Goal: Task Accomplishment & Management: Complete application form

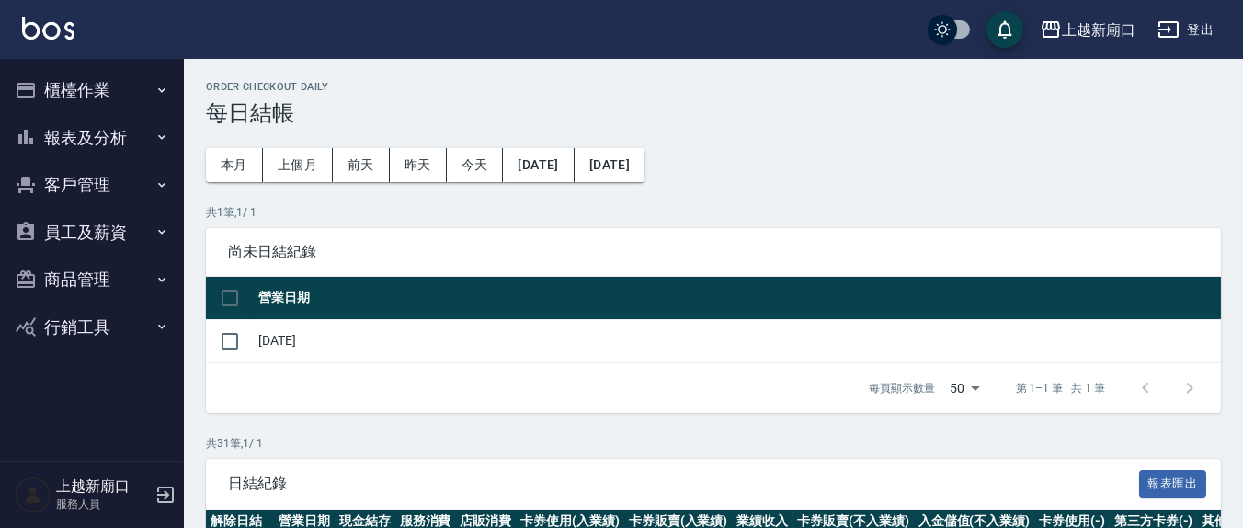
click at [76, 89] on button "櫃檯作業" at bounding box center [91, 90] width 169 height 48
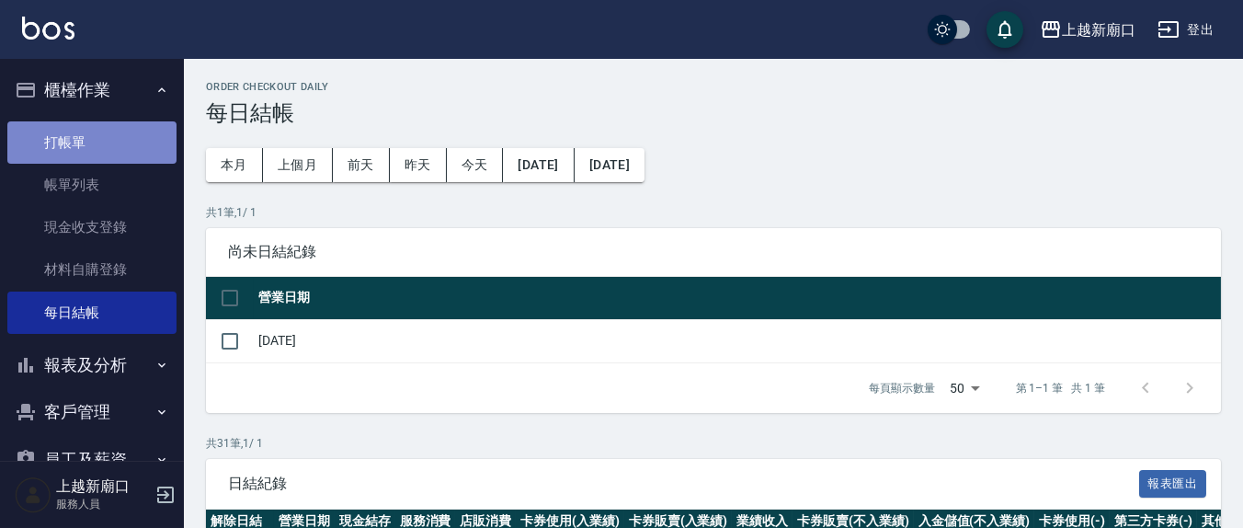
click at [98, 143] on link "打帳單" at bounding box center [91, 142] width 169 height 42
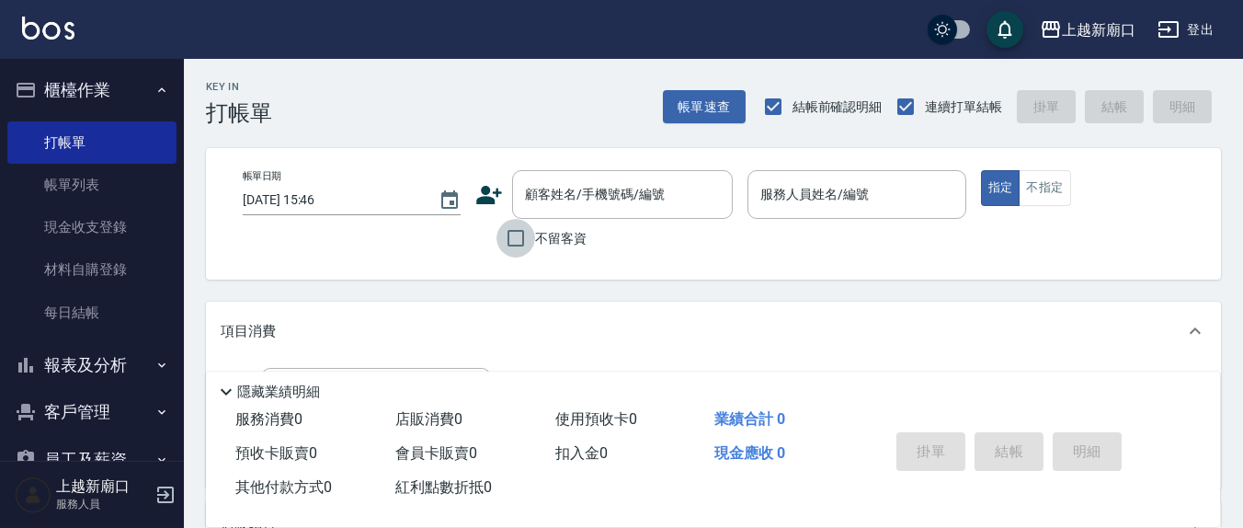
drag, startPoint x: 509, startPoint y: 241, endPoint x: 652, endPoint y: 254, distance: 143.1
click at [513, 241] on input "不留客資" at bounding box center [516, 238] width 39 height 39
checkbox input "true"
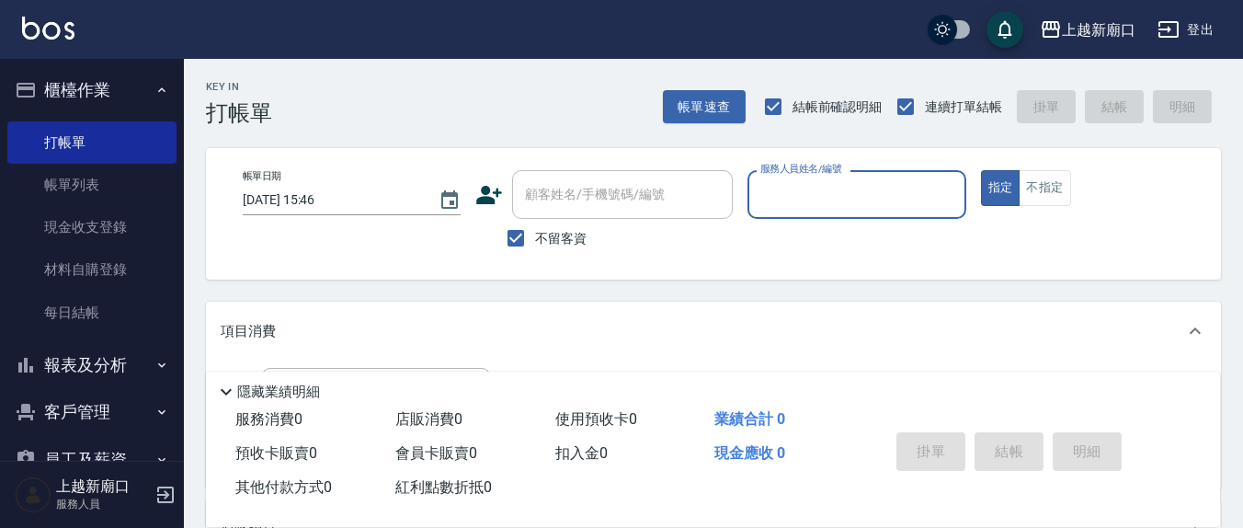
click at [809, 199] on input "服務人員姓名/編號" at bounding box center [856, 194] width 201 height 32
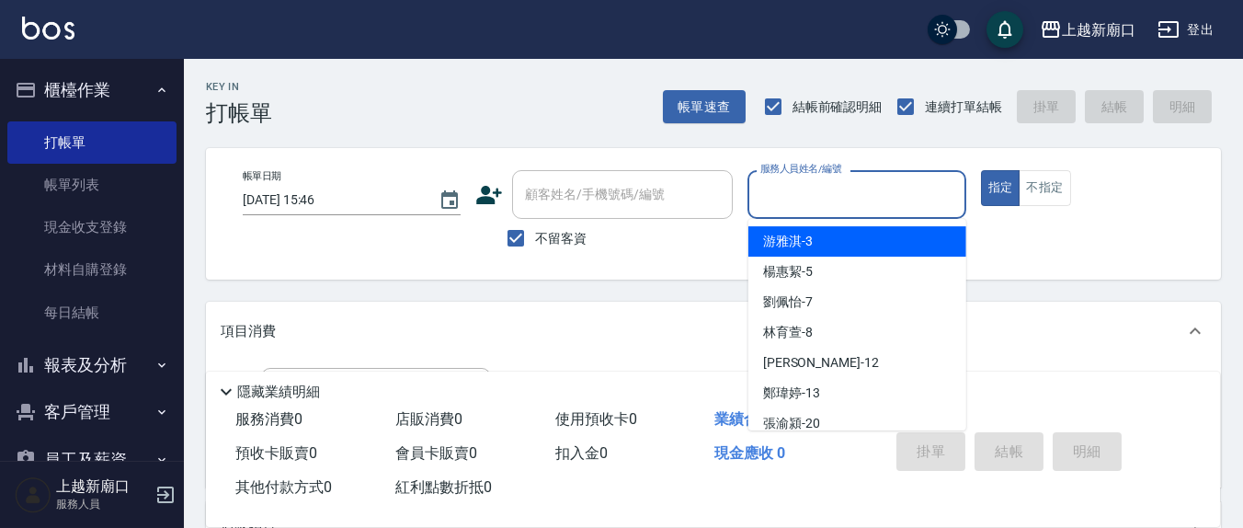
type input "3"
type button "true"
type input "游雅淇-3"
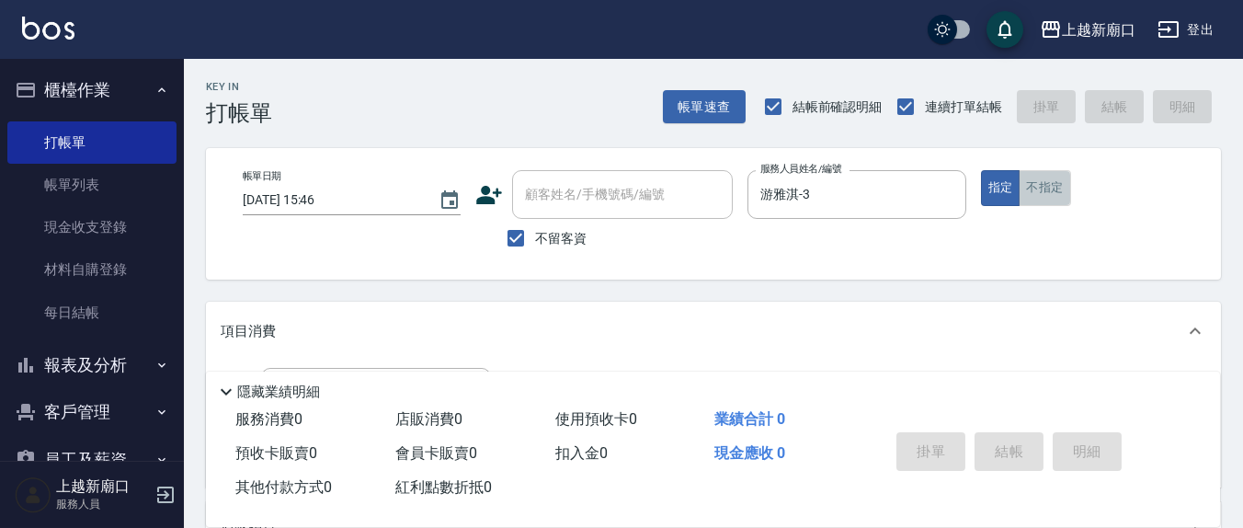
click at [1023, 177] on button "不指定" at bounding box center [1044, 188] width 51 height 36
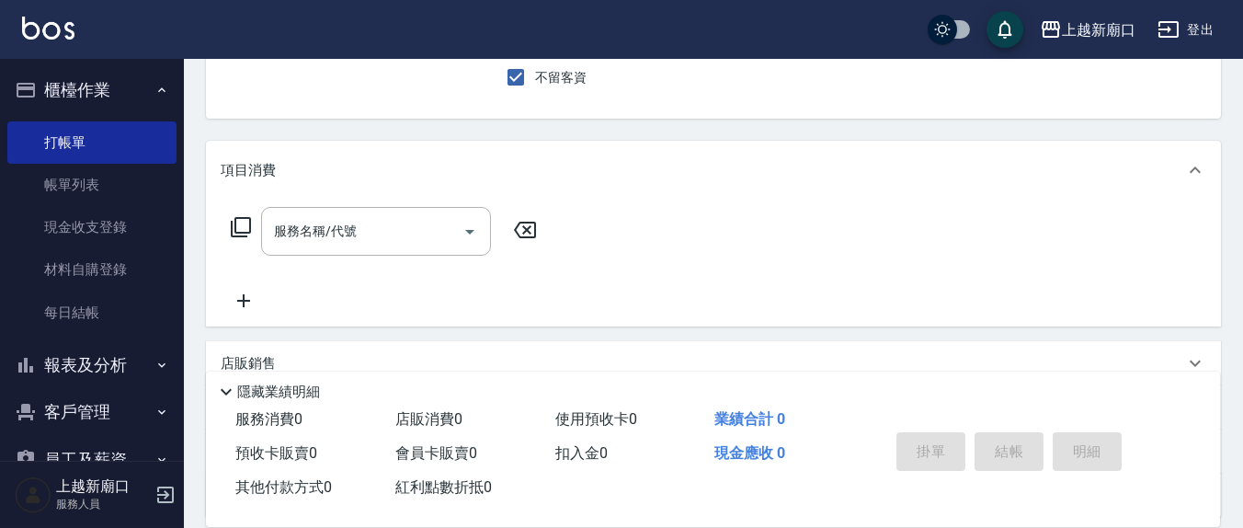
scroll to position [191, 0]
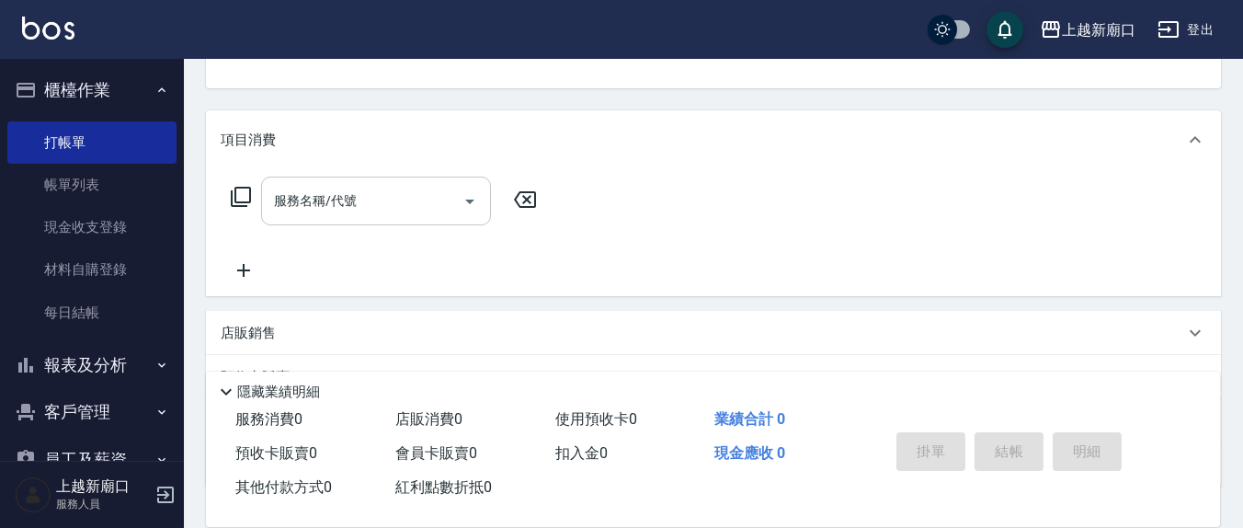
click at [406, 212] on input "服務名稱/代號" at bounding box center [362, 201] width 186 height 32
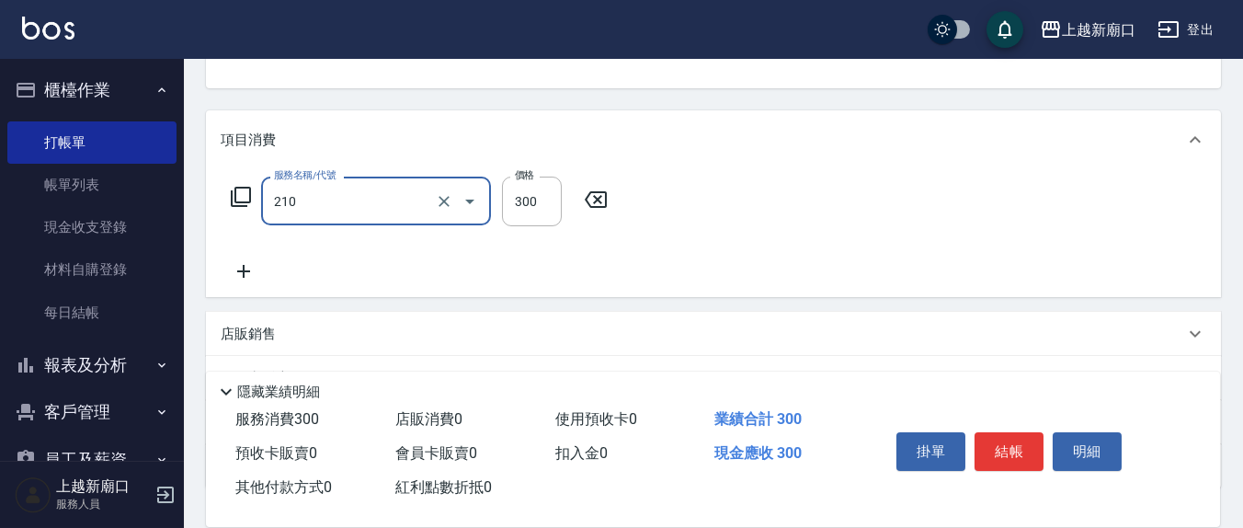
type input "歐娜洗髮精(210)"
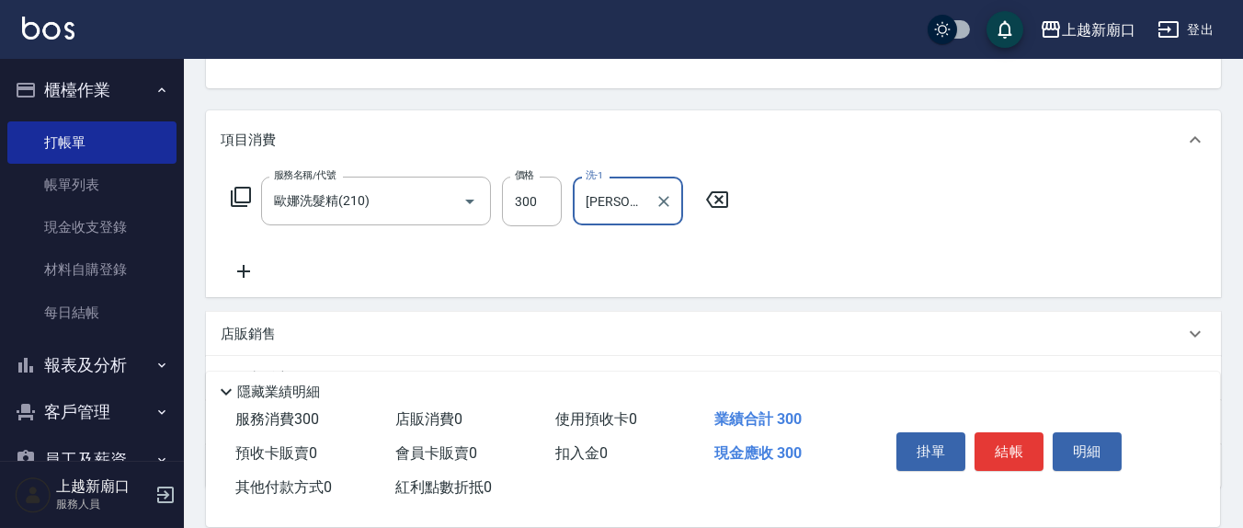
type input "[PERSON_NAME]-21"
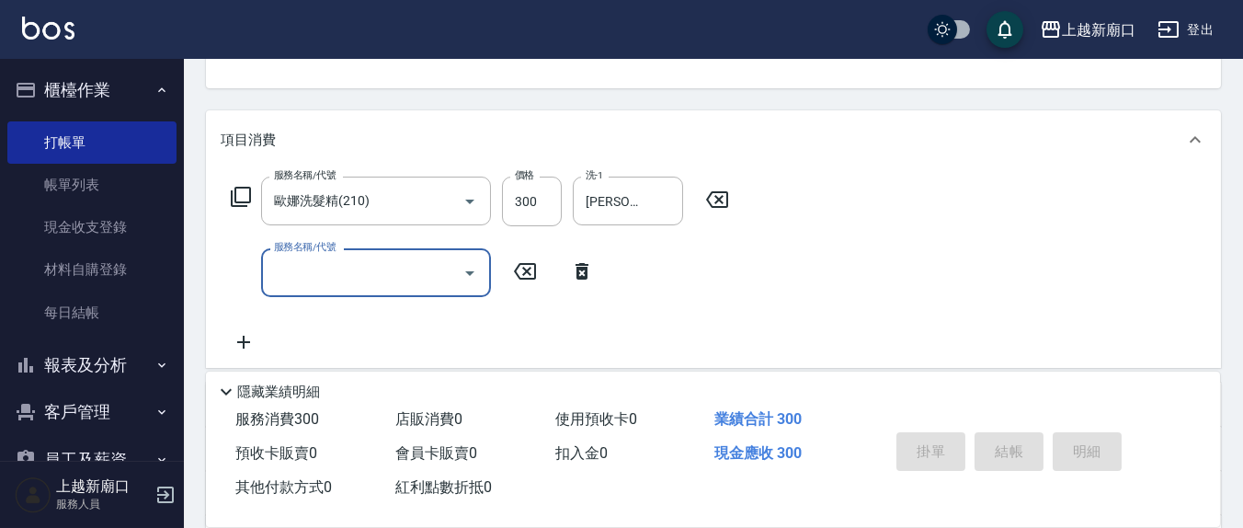
type input "[DATE] 15:47"
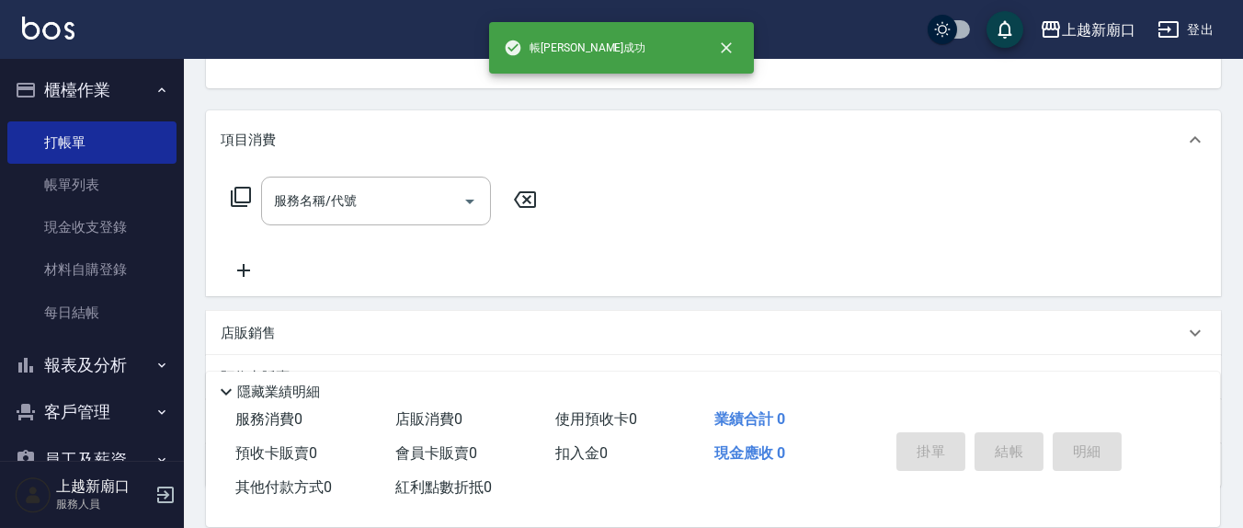
scroll to position [177, 0]
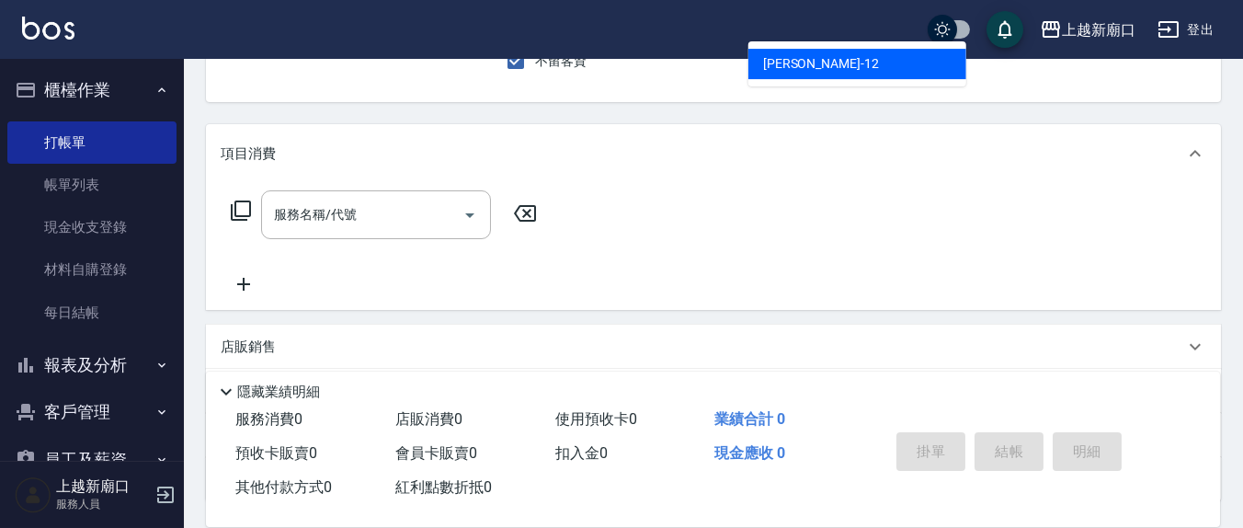
type input "[PERSON_NAME]-12"
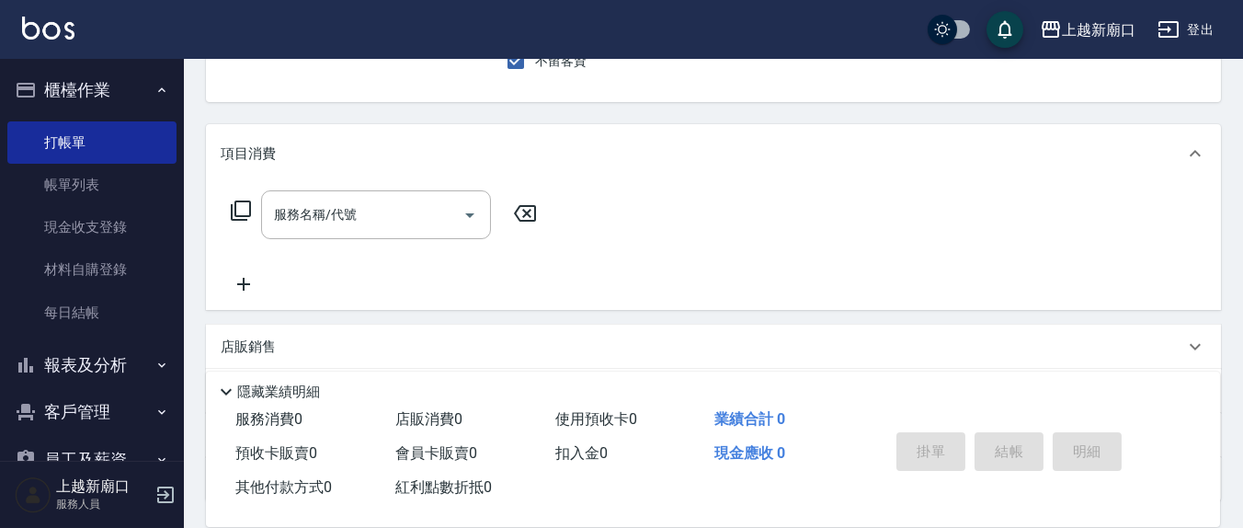
scroll to position [170, 0]
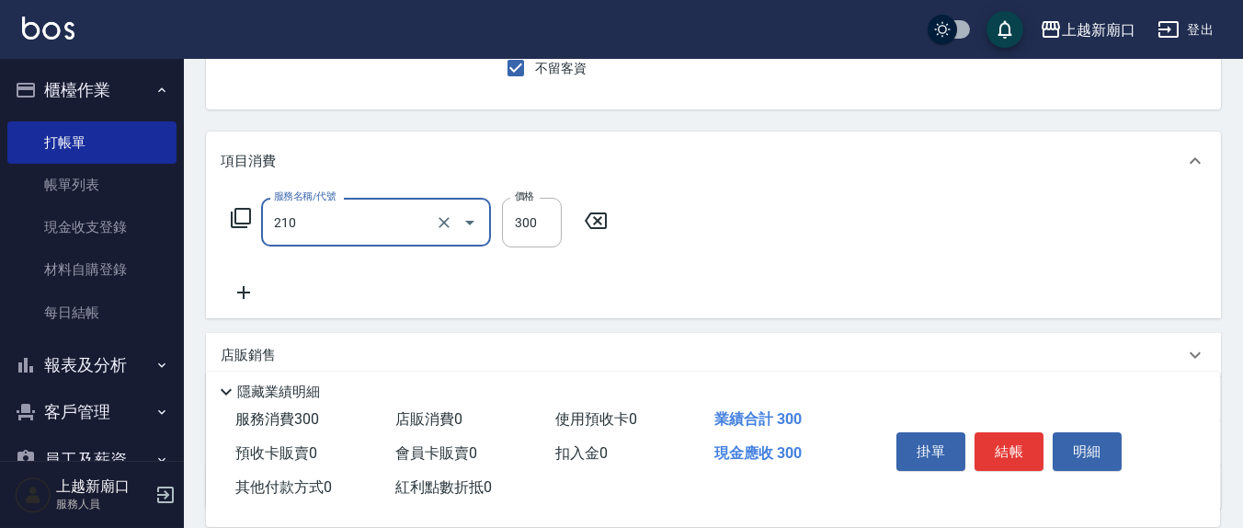
type input "歐娜洗髮精(210)"
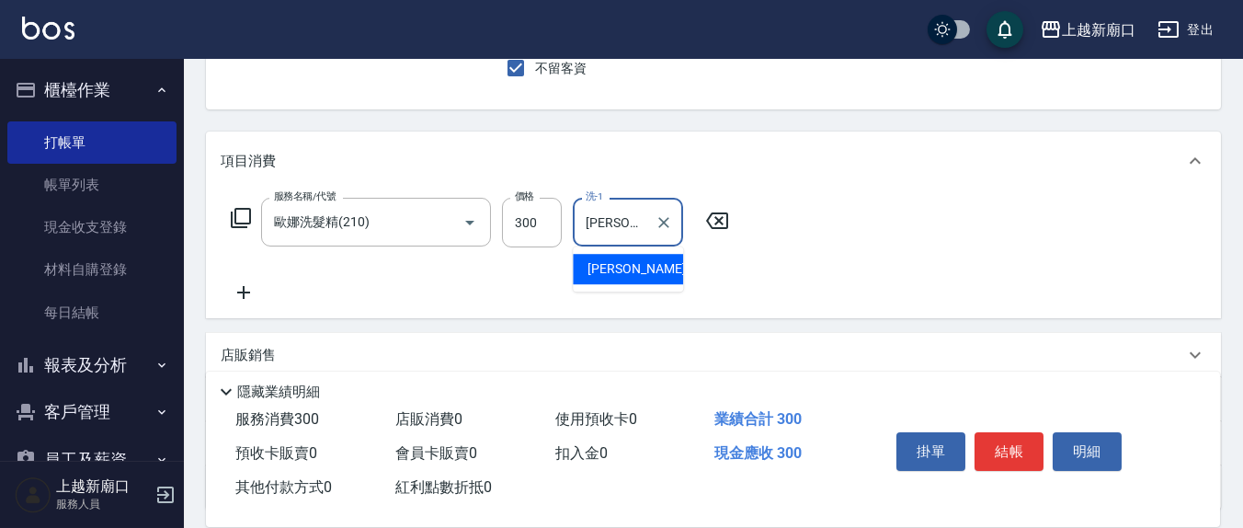
type input "[PERSON_NAME]-22"
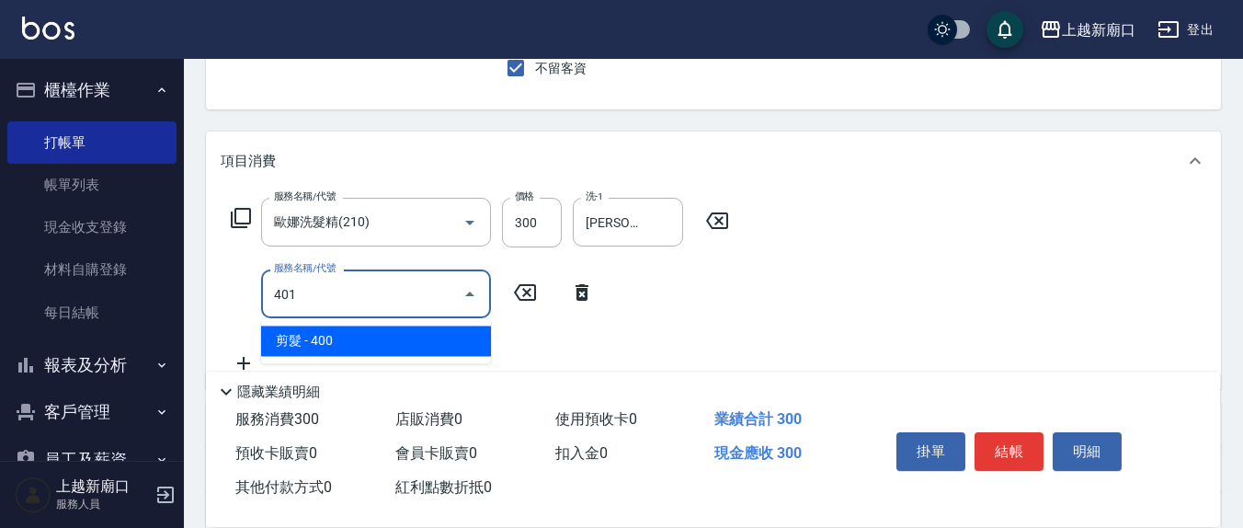
type input "剪髮(401)"
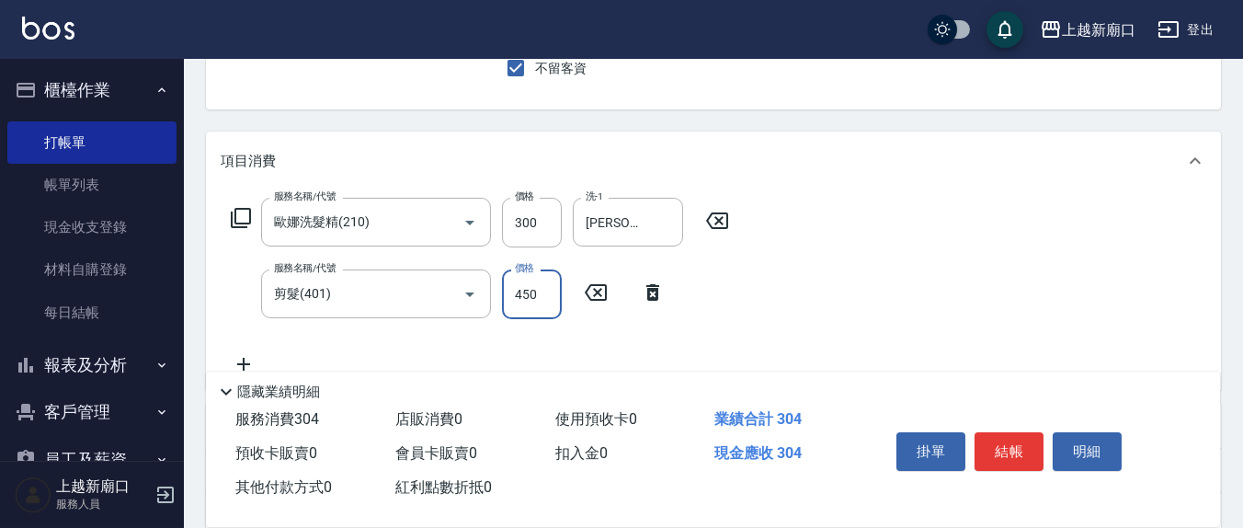
type input "450"
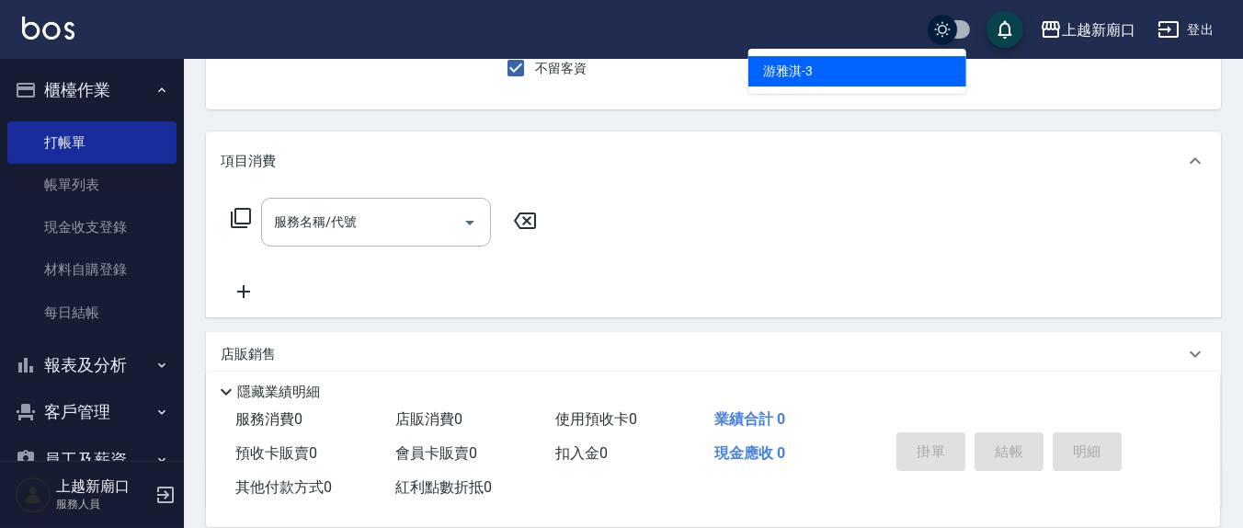
type input "游雅淇-3"
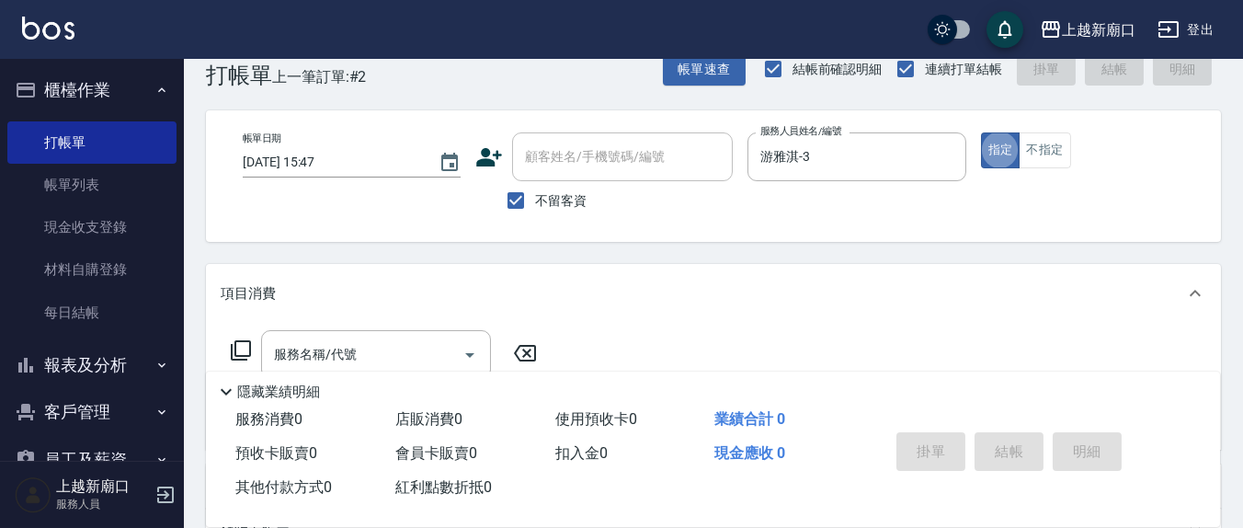
scroll to position [0, 0]
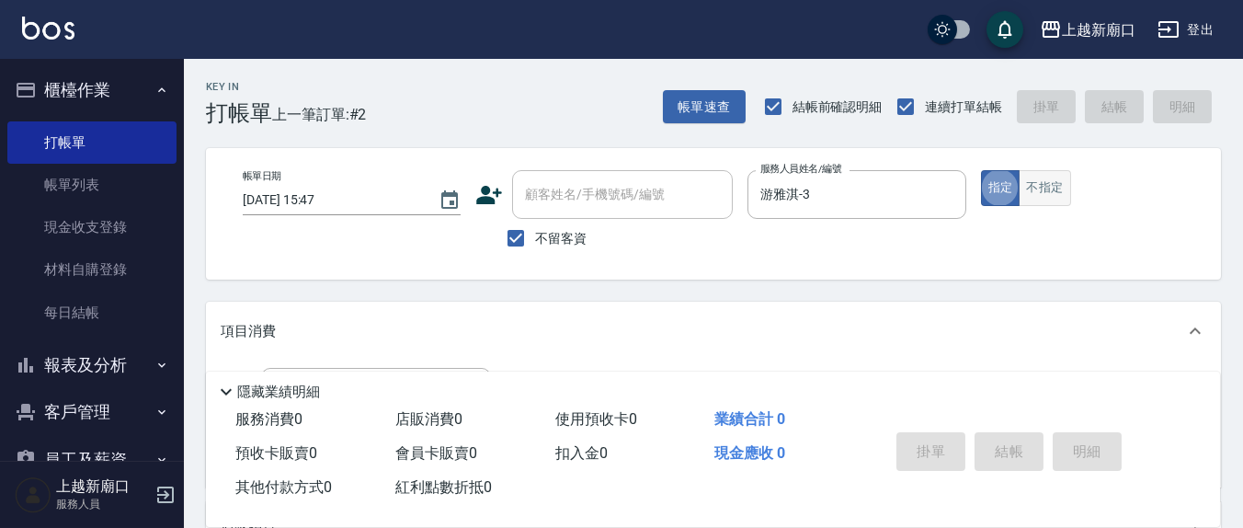
click at [1043, 193] on button "不指定" at bounding box center [1044, 188] width 51 height 36
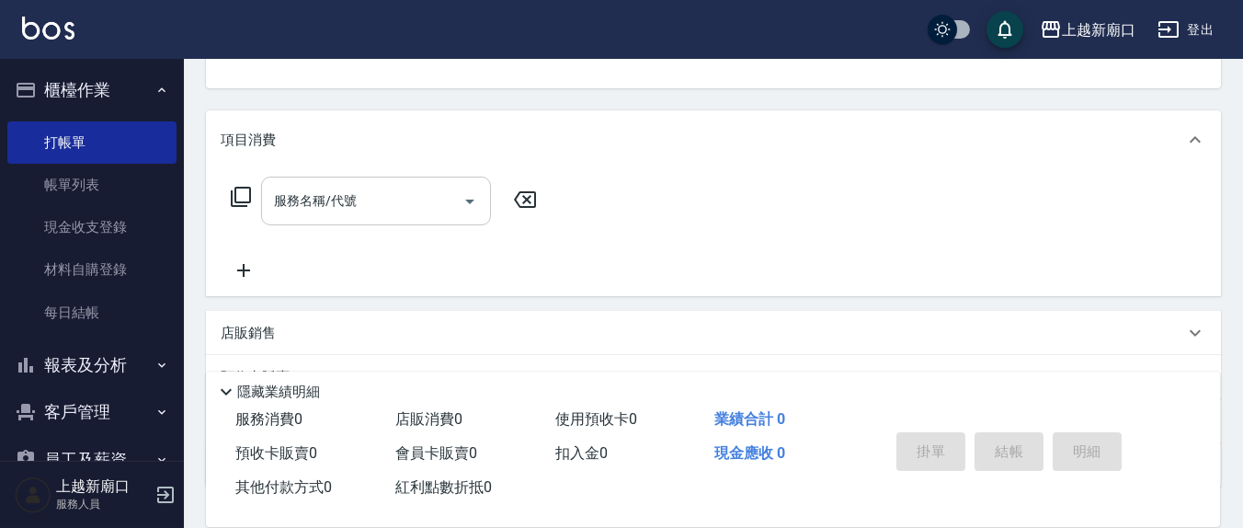
click at [326, 214] on input "服務名稱/代號" at bounding box center [362, 201] width 186 height 32
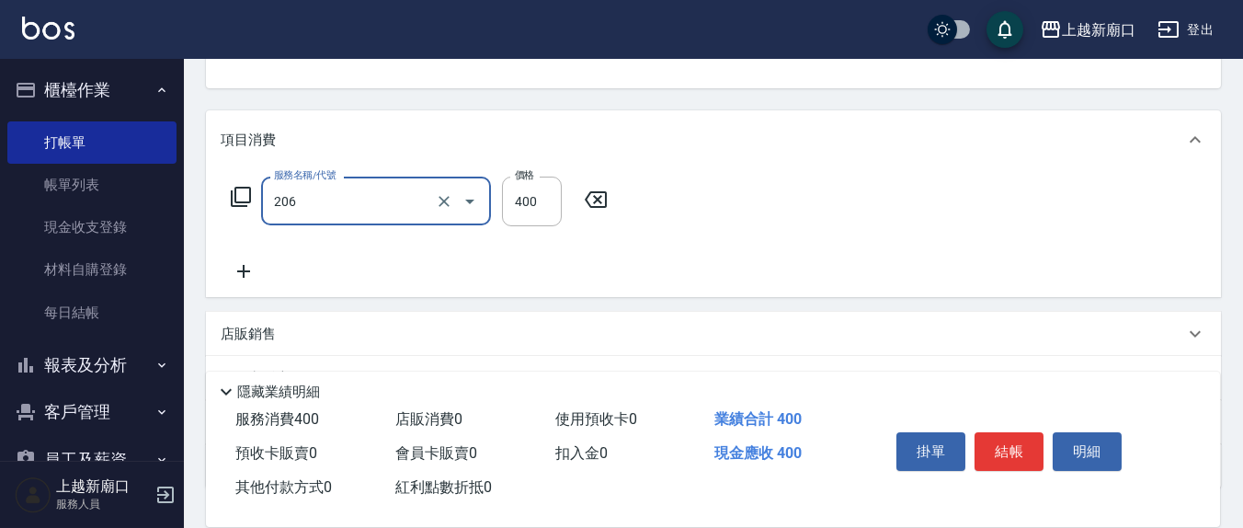
type input "健康洗(206)"
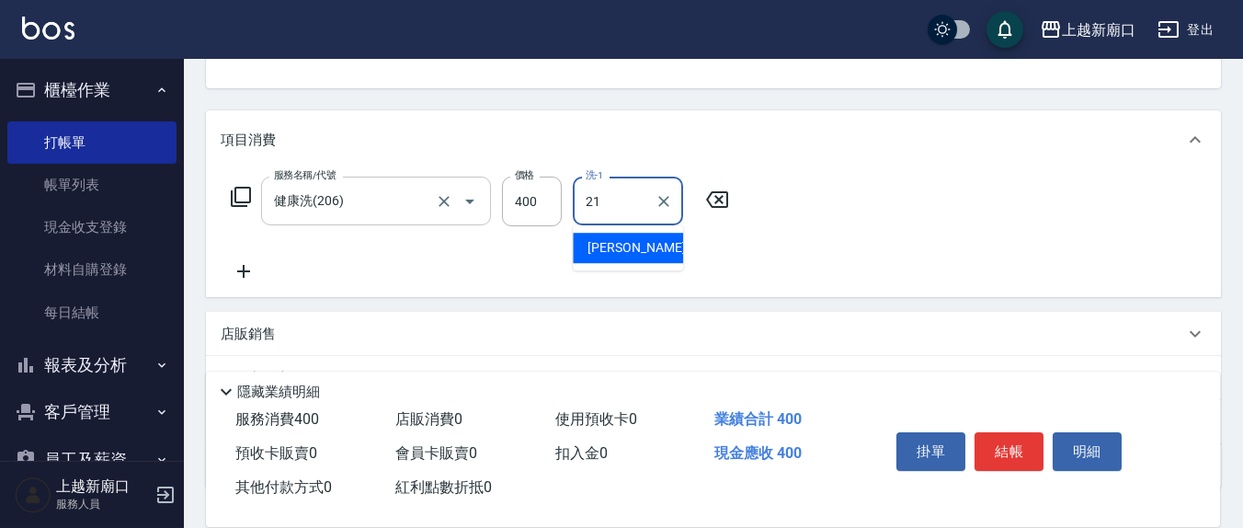
type input "[PERSON_NAME]-21"
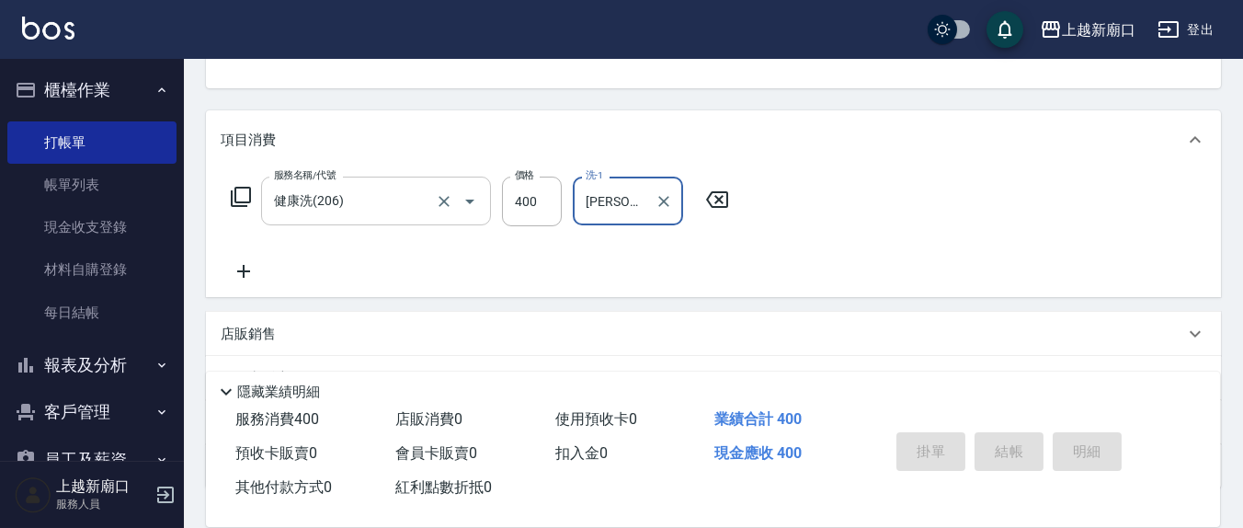
type button "false"
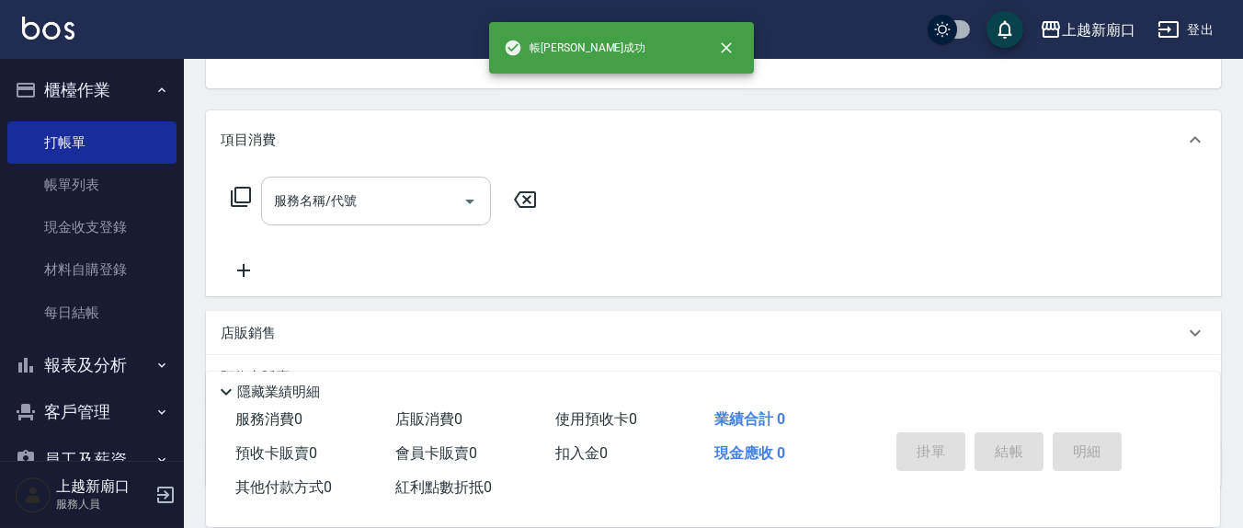
scroll to position [170, 0]
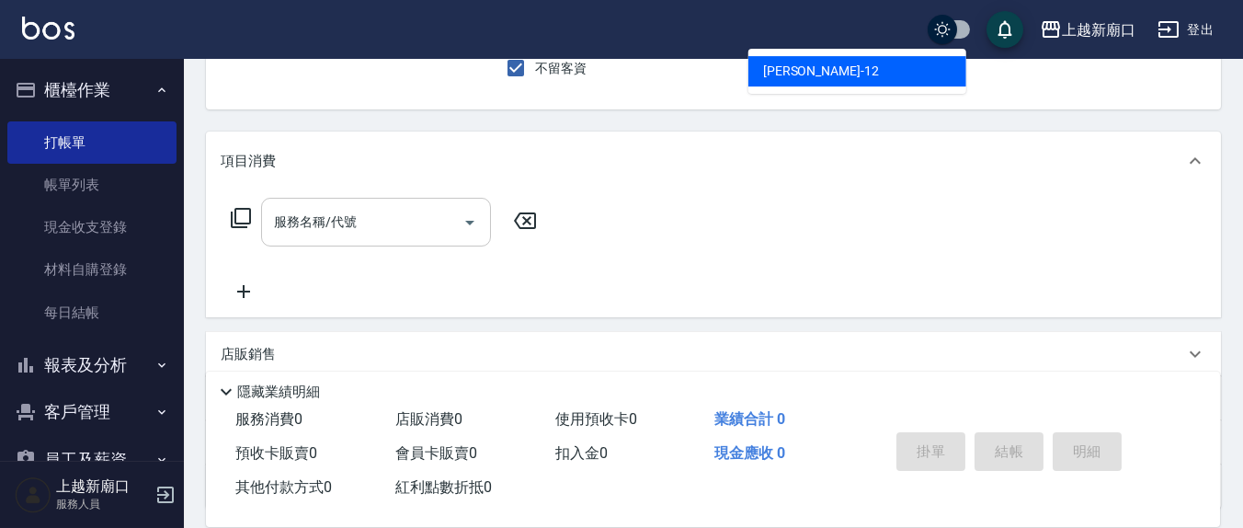
type input "[PERSON_NAME]-12"
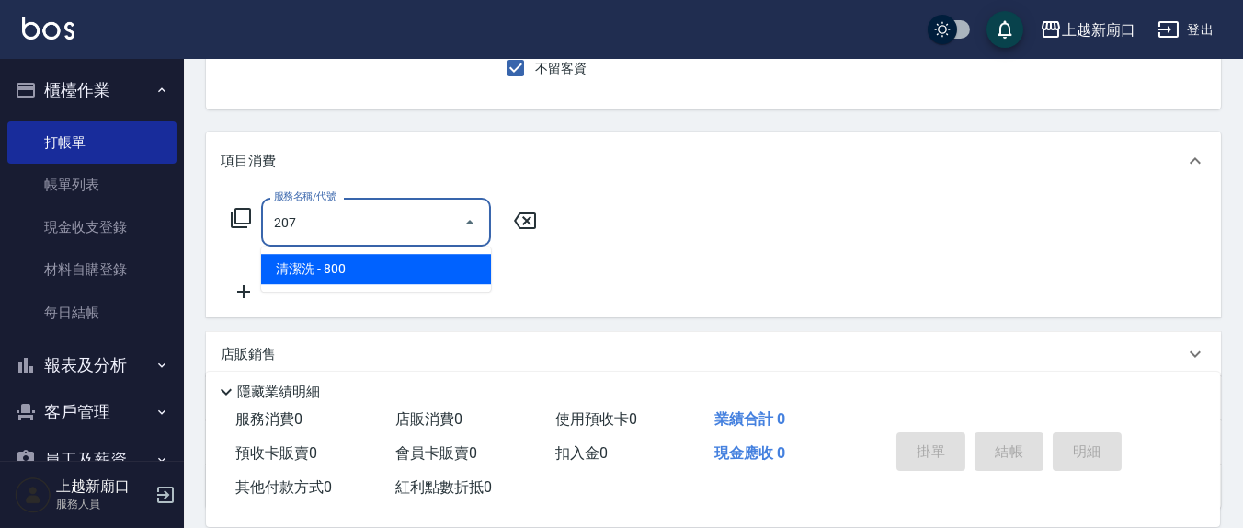
type input "清潔洗(207)"
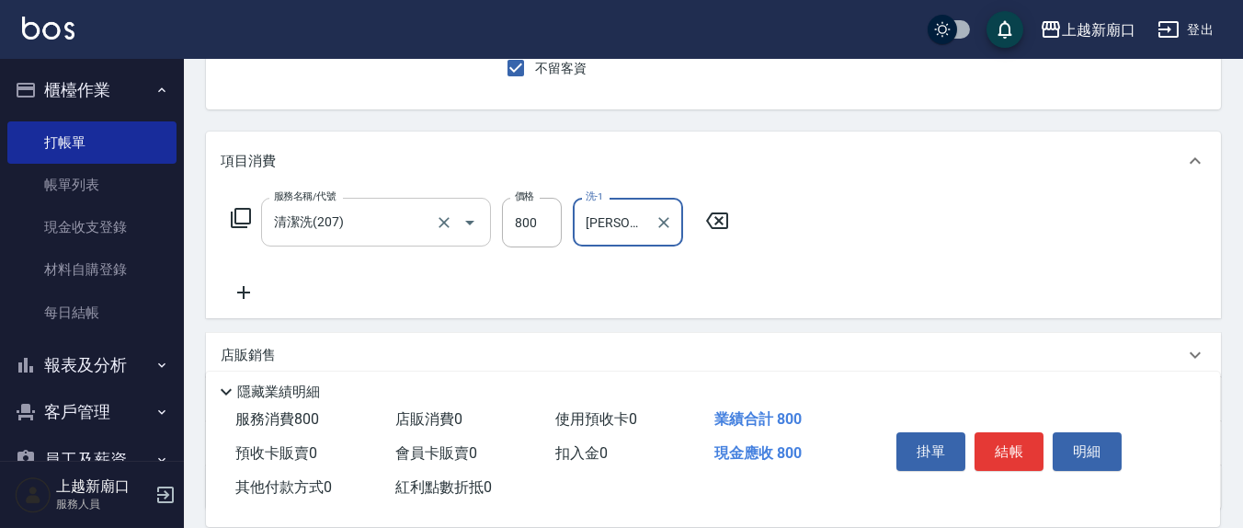
type input "[PERSON_NAME]-21"
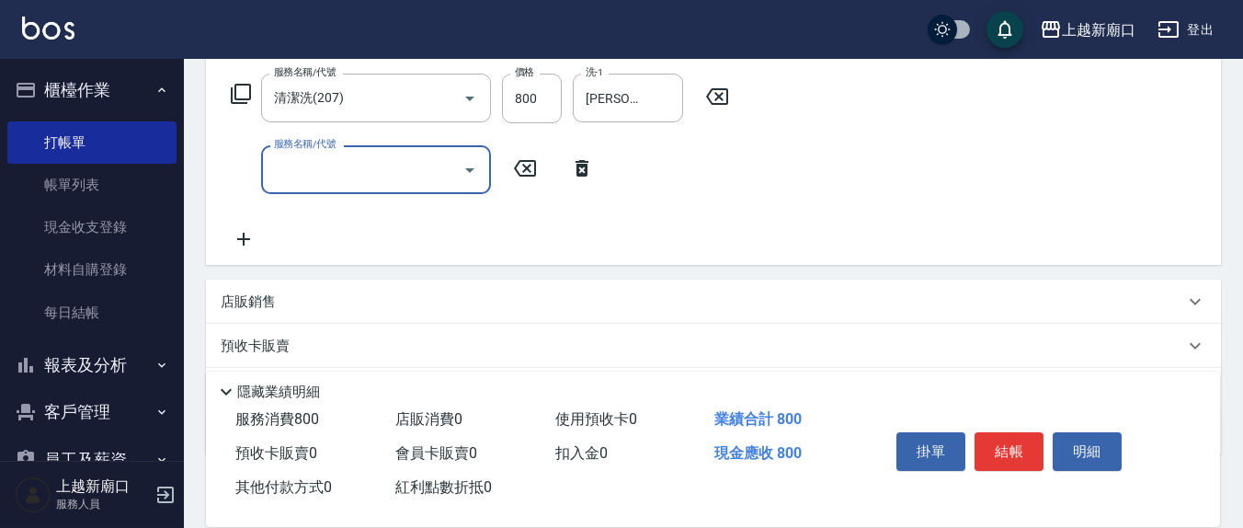
scroll to position [396, 0]
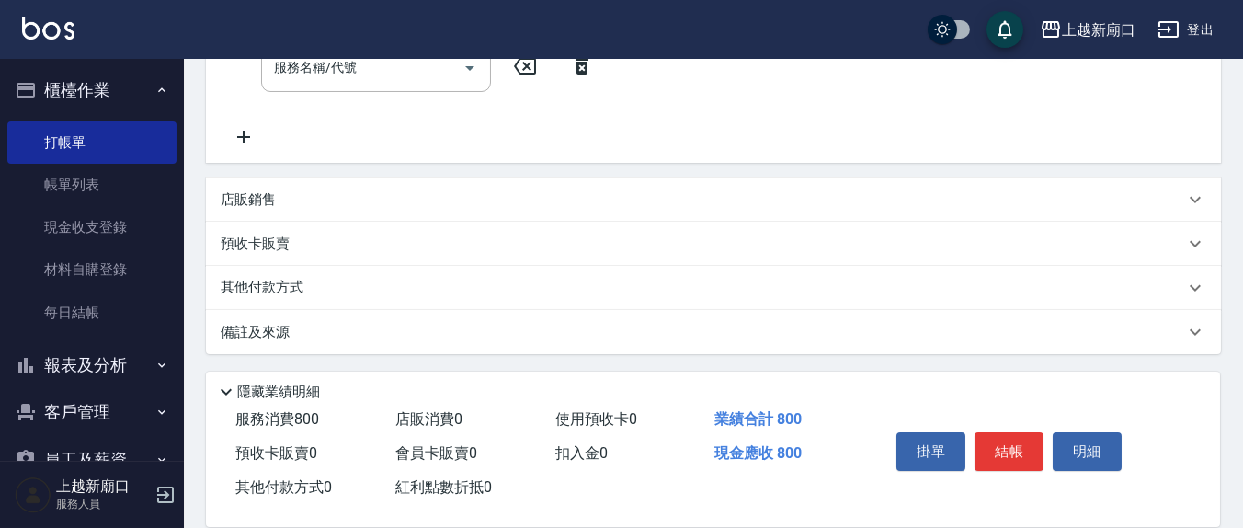
click at [292, 195] on div "店販銷售" at bounding box center [703, 199] width 964 height 19
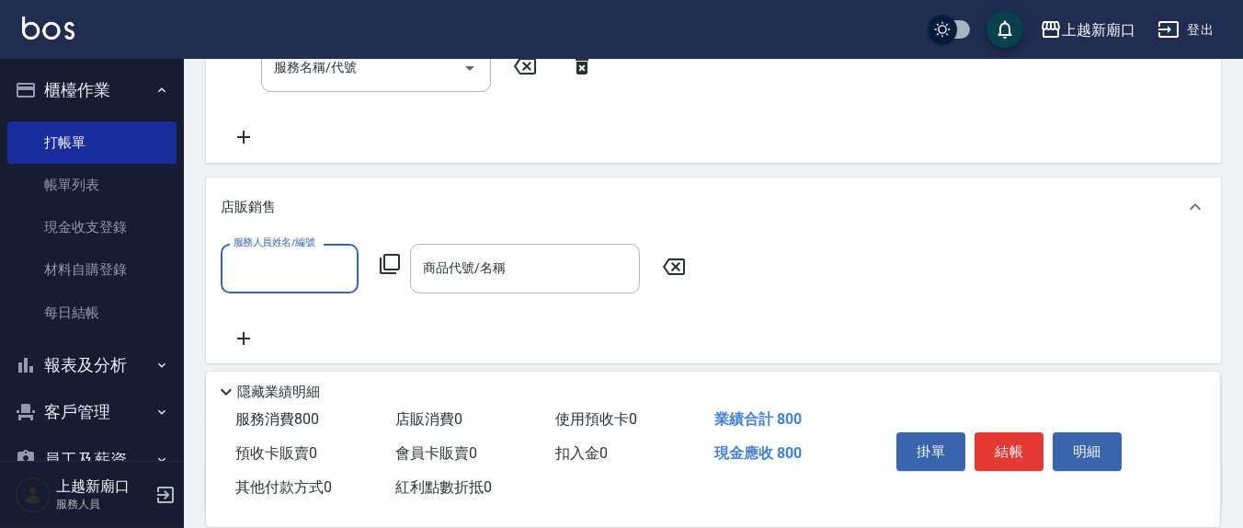
scroll to position [0, 0]
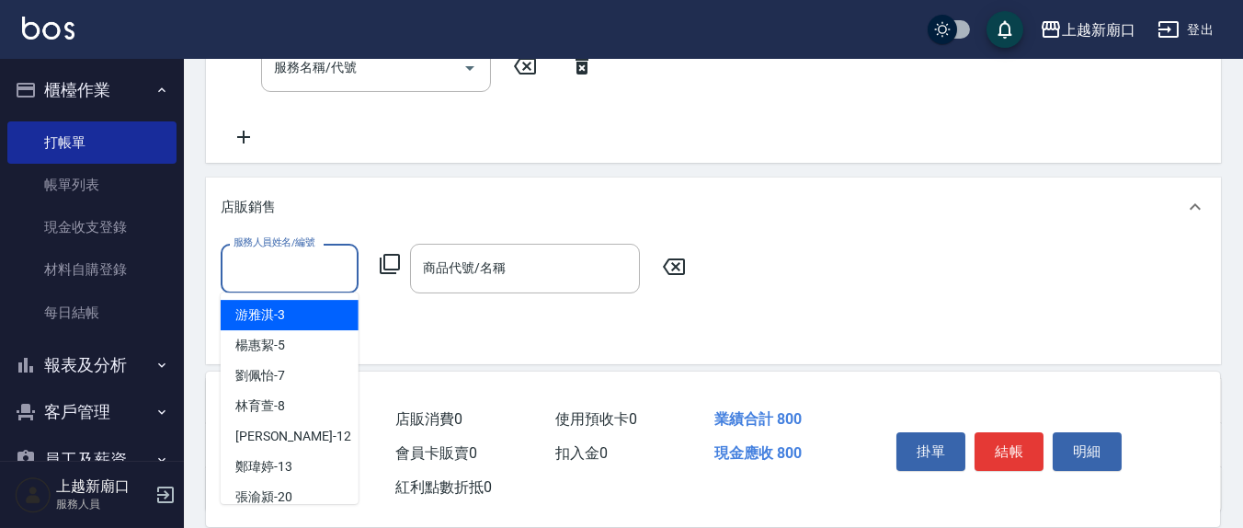
click at [318, 262] on input "服務人員姓名/編號" at bounding box center [289, 268] width 121 height 32
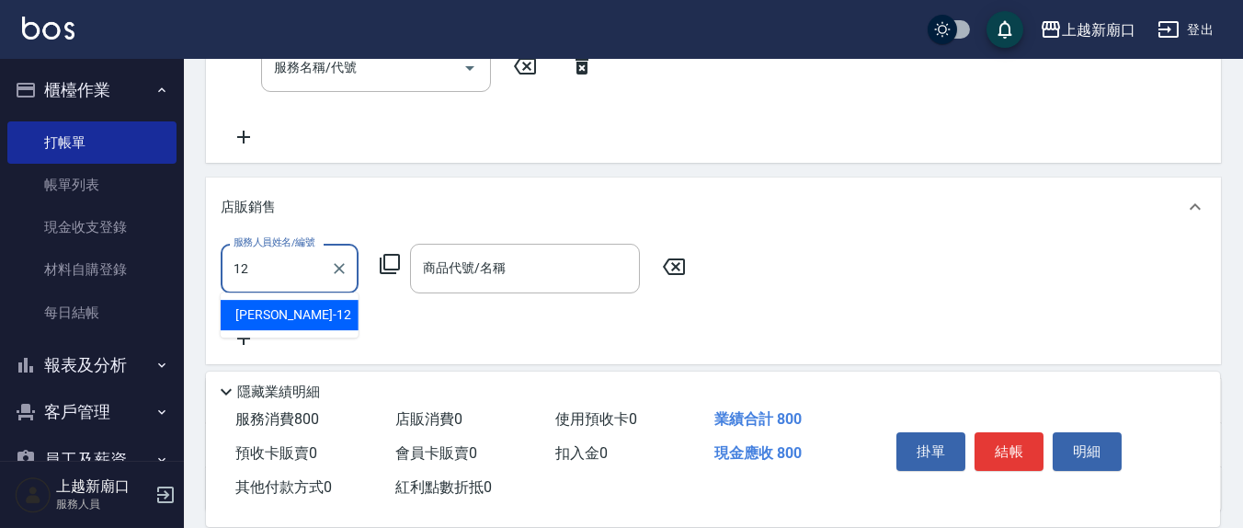
type input "[PERSON_NAME]-12"
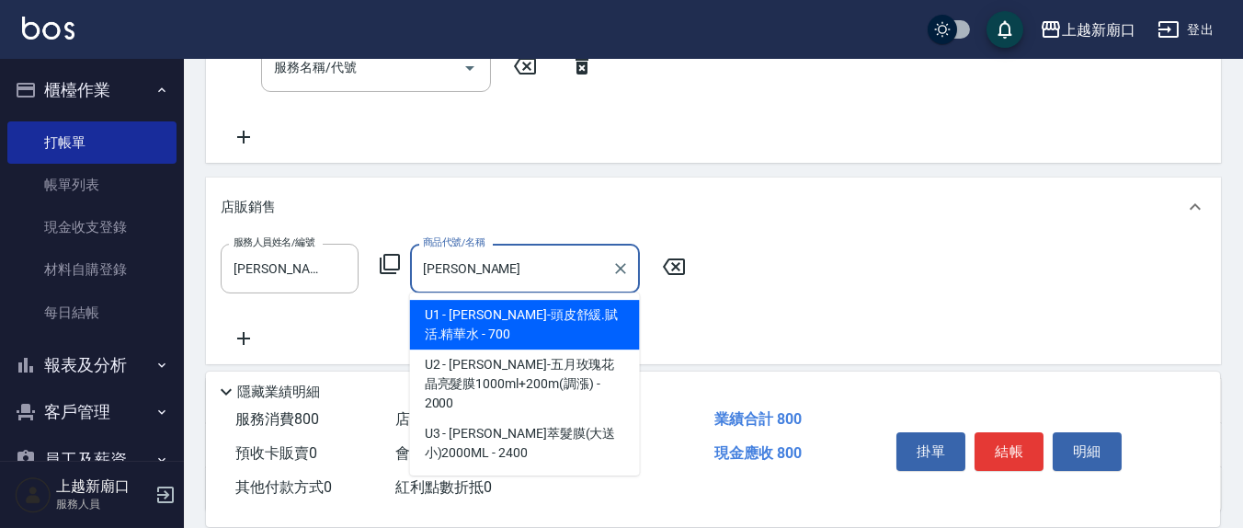
click at [515, 325] on span "U1 - [PERSON_NAME]-頭皮舒緩.賦活.精華水 - 700" at bounding box center [525, 325] width 230 height 50
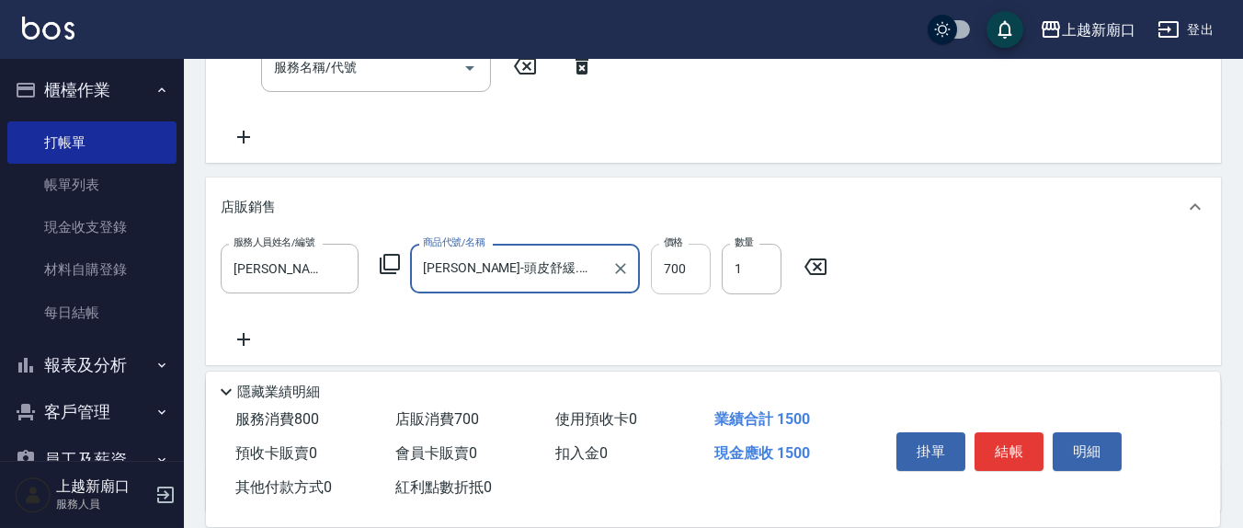
type input "[PERSON_NAME]-頭皮舒緩.賦活.精華水"
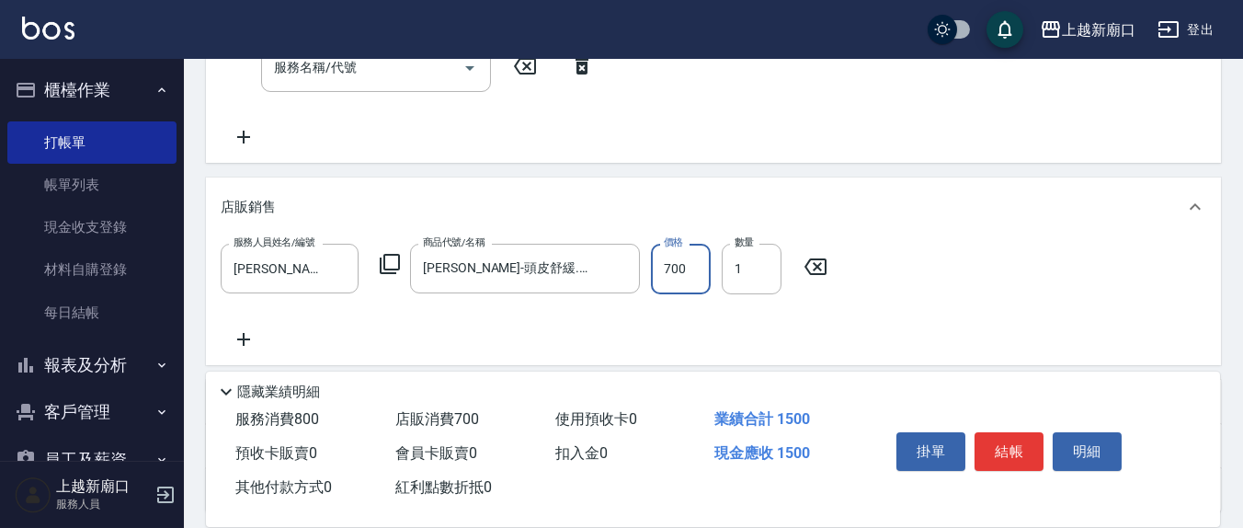
click at [703, 271] on input "700" at bounding box center [681, 269] width 60 height 50
type input "560"
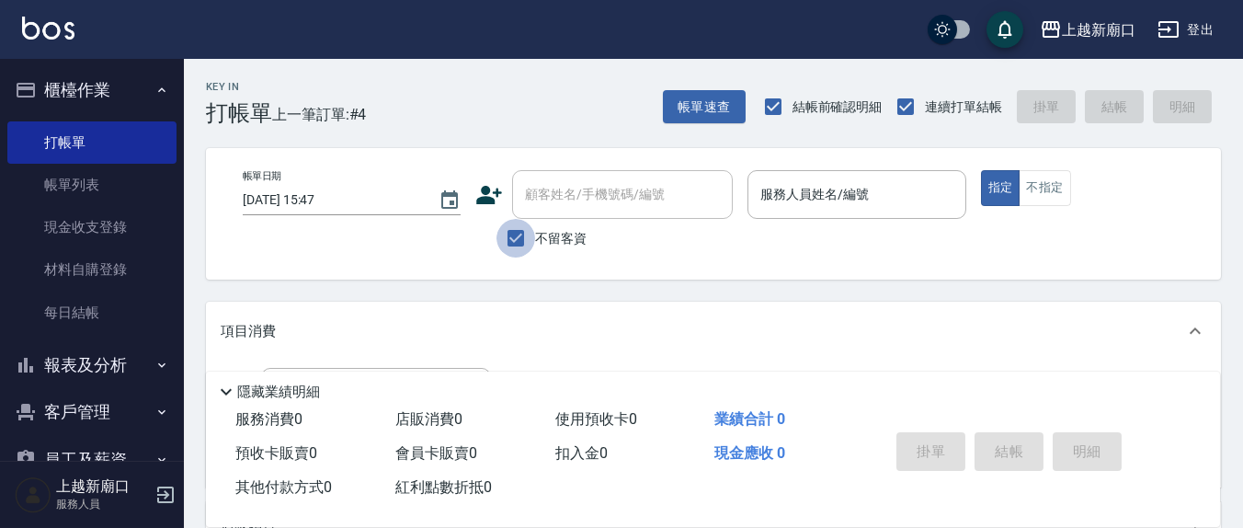
click at [507, 235] on input "不留客資" at bounding box center [516, 238] width 39 height 39
checkbox input "false"
click at [554, 210] on input "顧客姓名/手機號碼/編號" at bounding box center [608, 194] width 177 height 32
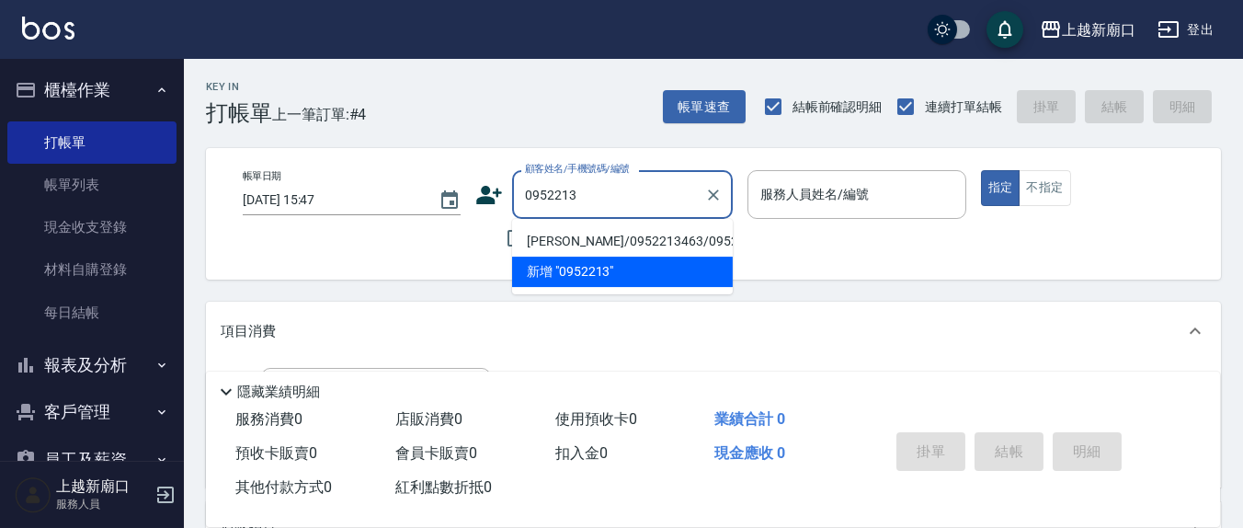
drag, startPoint x: 580, startPoint y: 252, endPoint x: 805, endPoint y: 224, distance: 226.1
click at [582, 252] on li "[PERSON_NAME]/0952213463/0952213463" at bounding box center [622, 241] width 221 height 30
type input "[PERSON_NAME]/0952213463/0952213463"
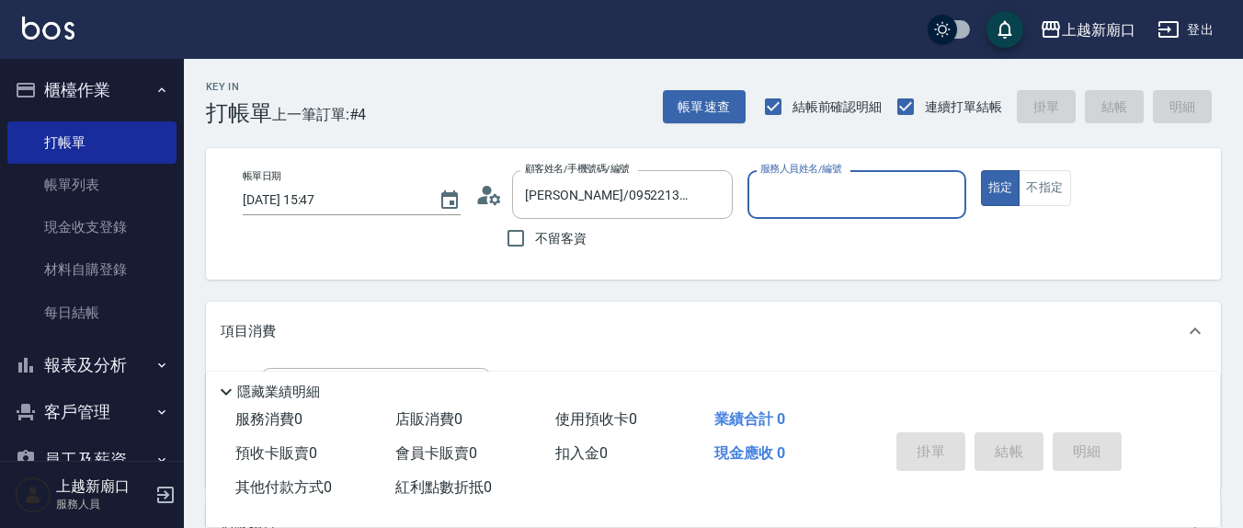
click at [806, 206] on input "服務人員姓名/編號" at bounding box center [856, 194] width 201 height 32
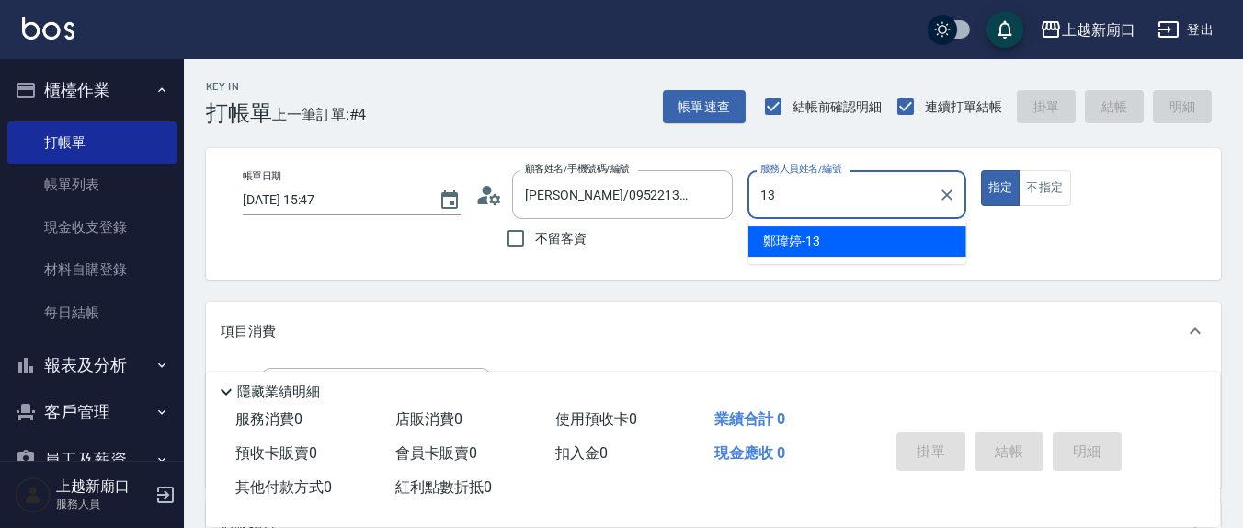
type input "鄭瑋婷-13"
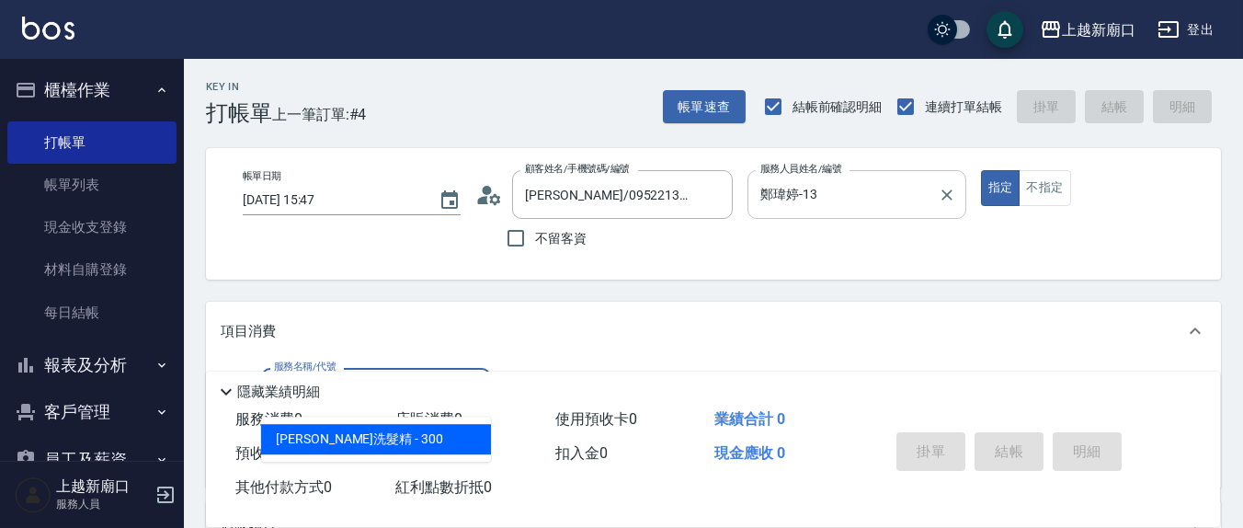
type input "歐娜洗髮精(210)"
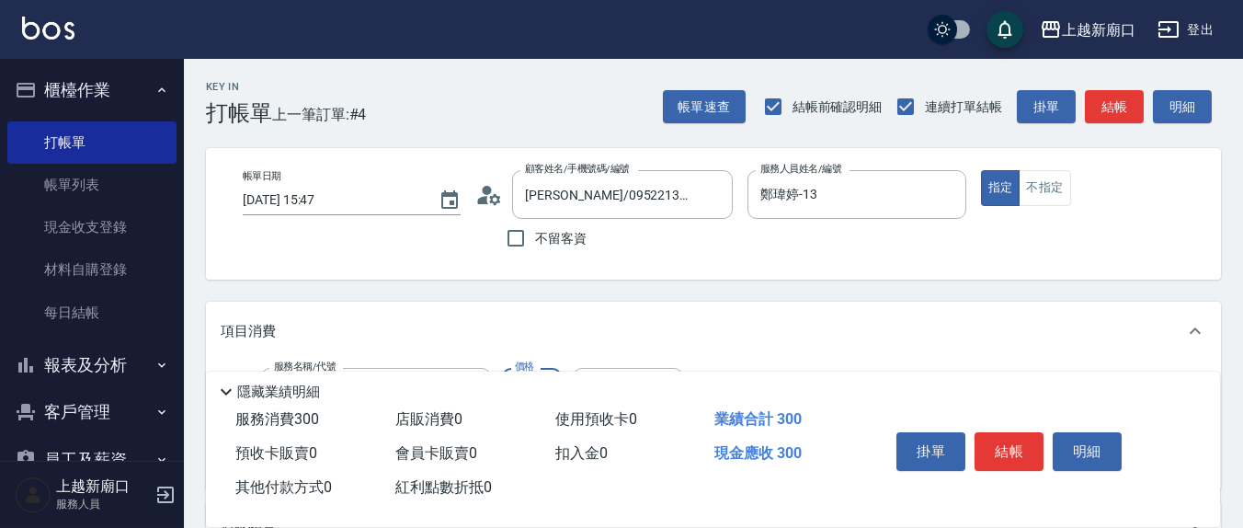
scroll to position [191, 0]
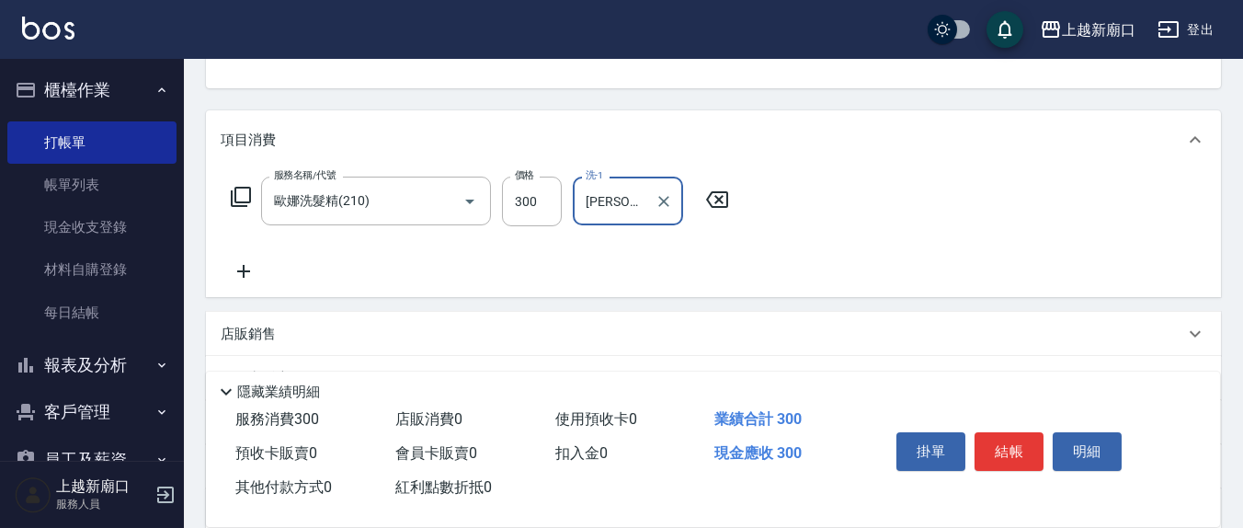
type input "[PERSON_NAME]-21"
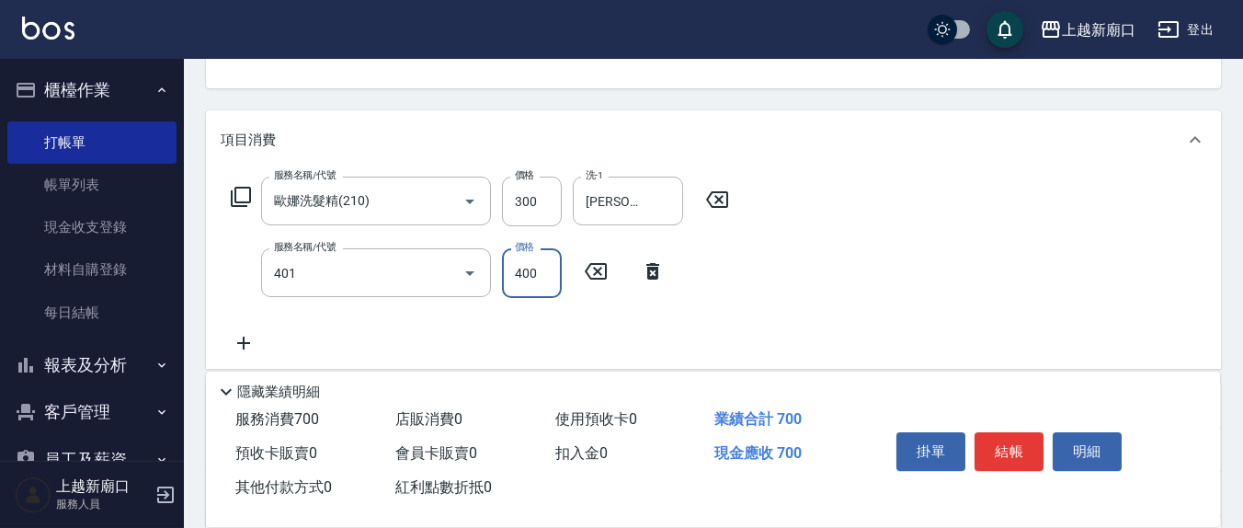
type input "剪髮(401)"
type input "250"
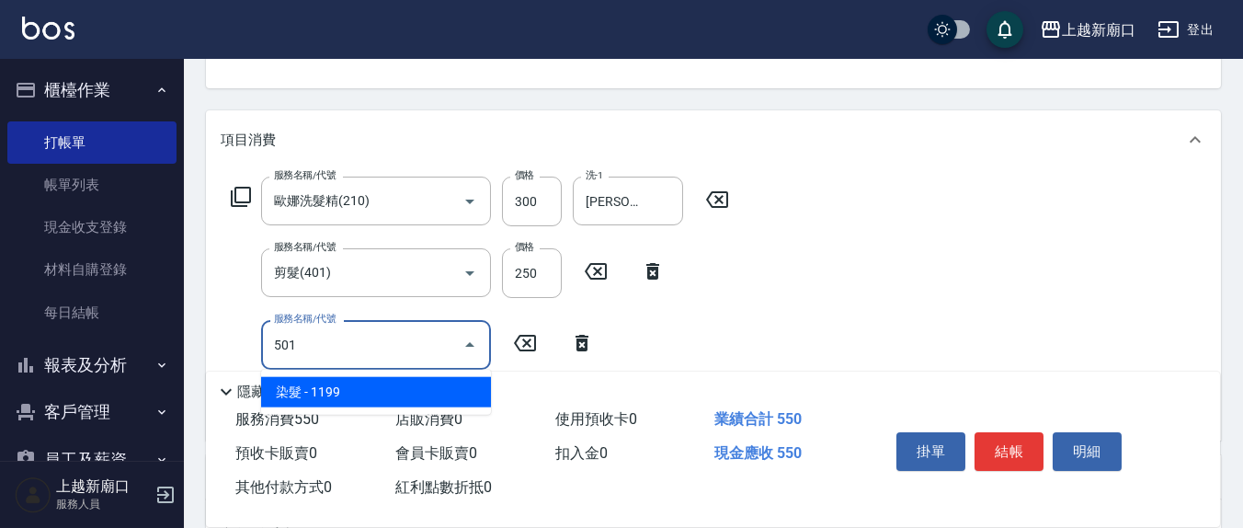
type input "染髮(501)"
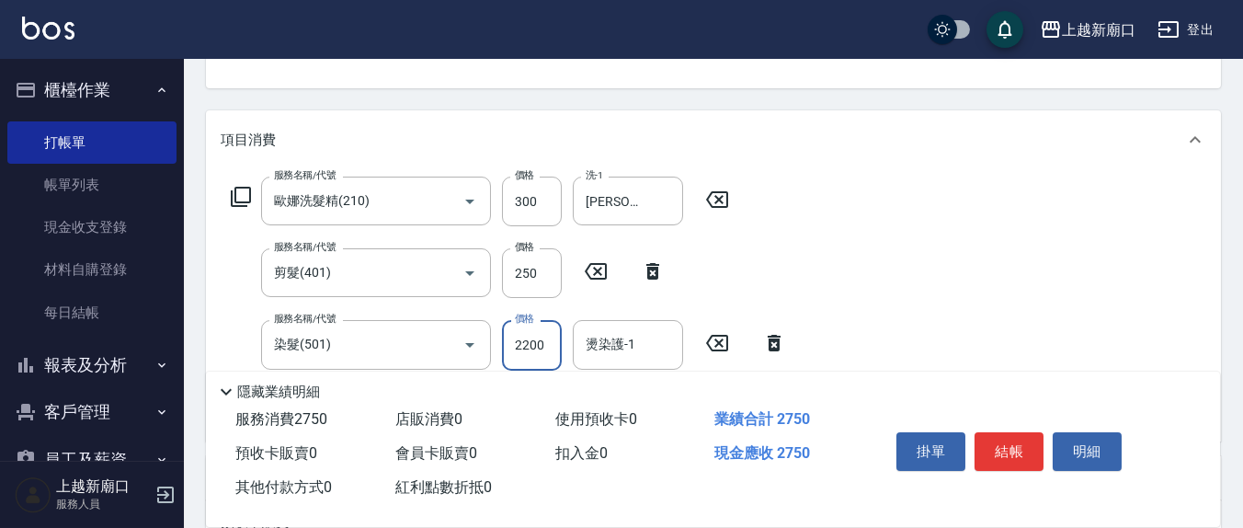
type input "2200"
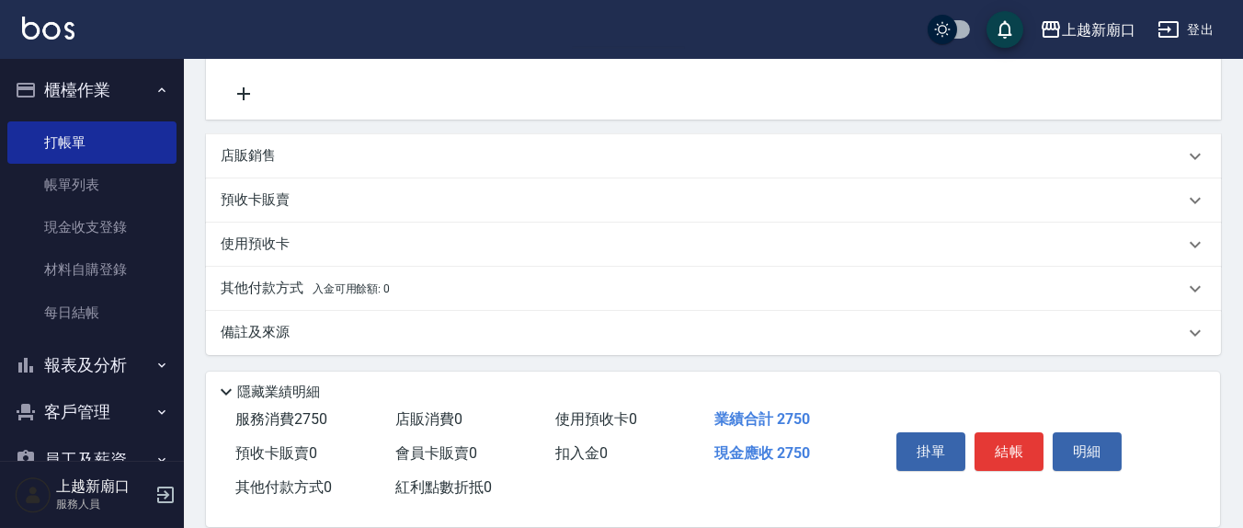
scroll to position [0, 20]
type input "[PERSON_NAME]-21"
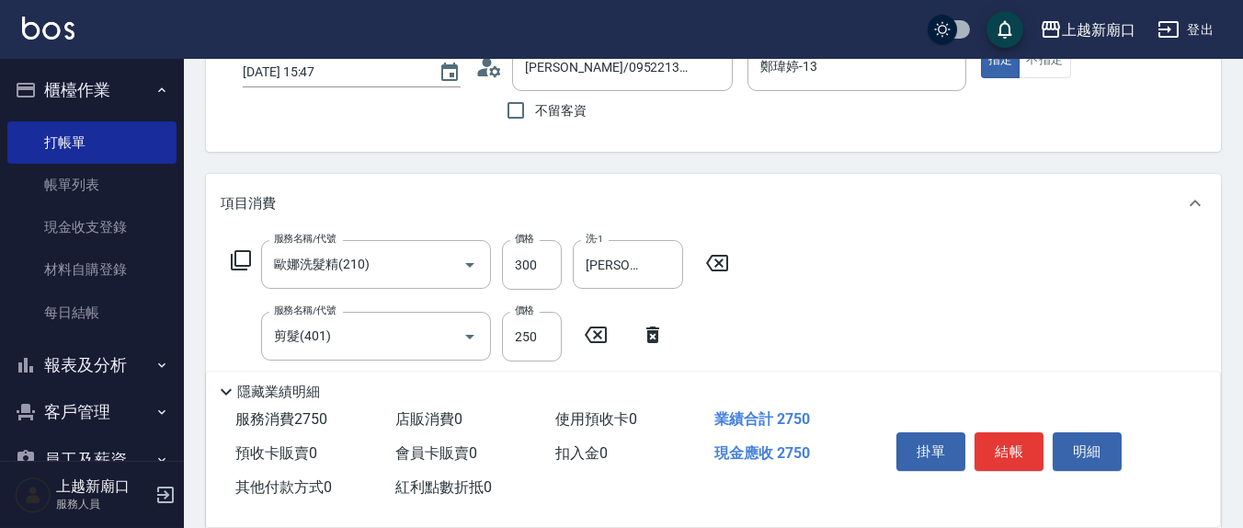
scroll to position [319, 0]
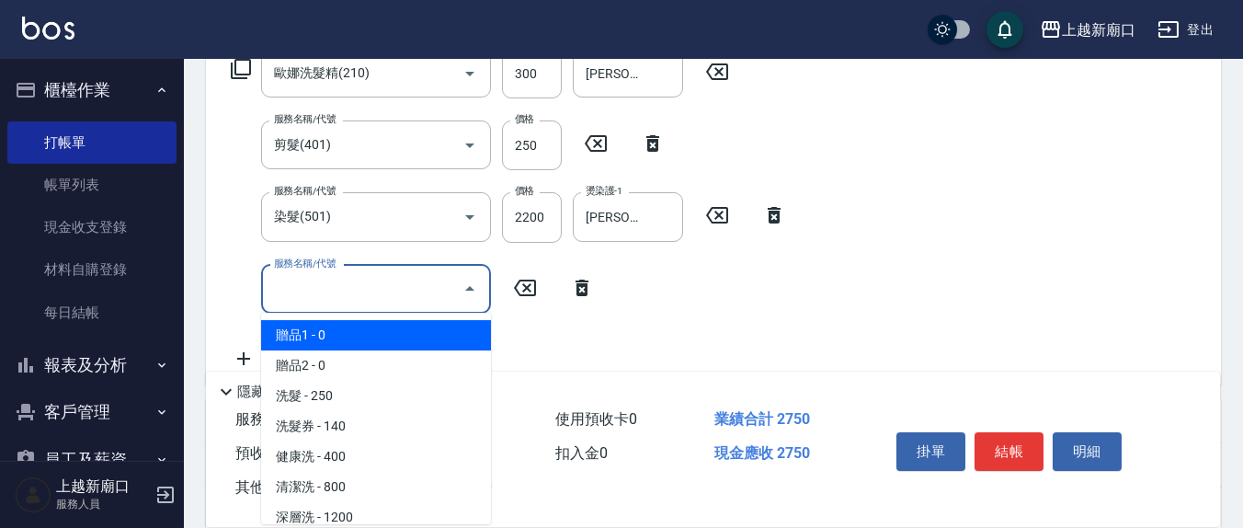
click at [406, 283] on input "服務名稱/代號" at bounding box center [362, 289] width 186 height 32
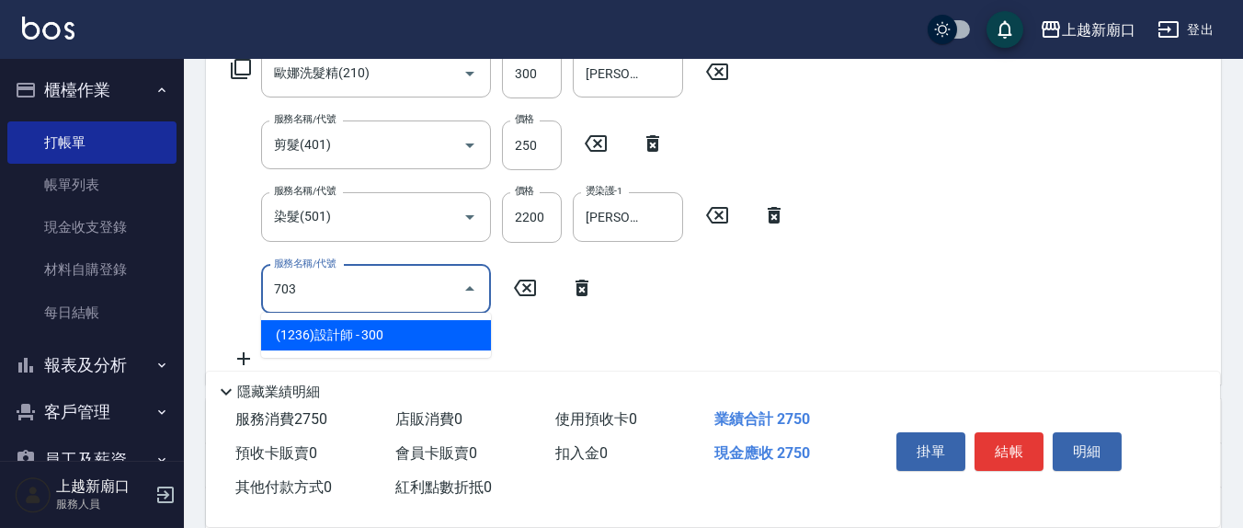
type input "(1236)設計師(703)"
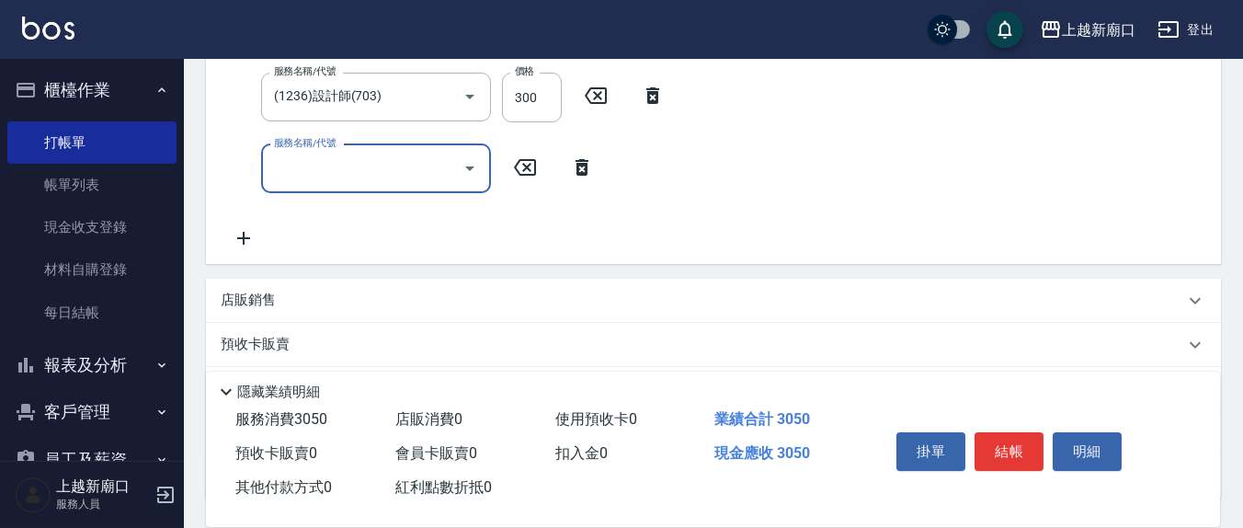
scroll to position [416, 0]
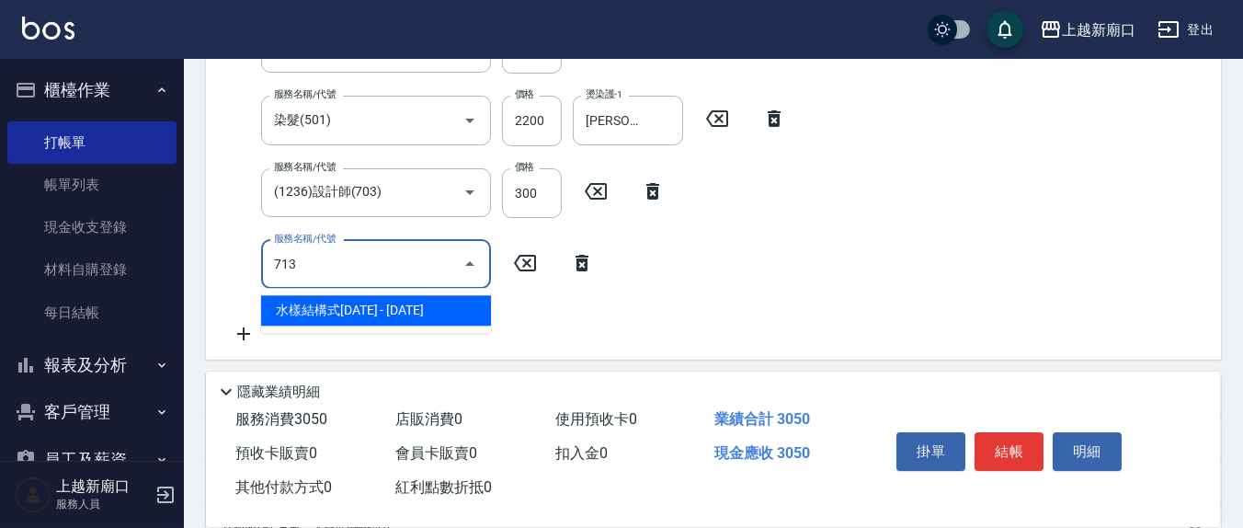
type input "水樣結構式1200(713)"
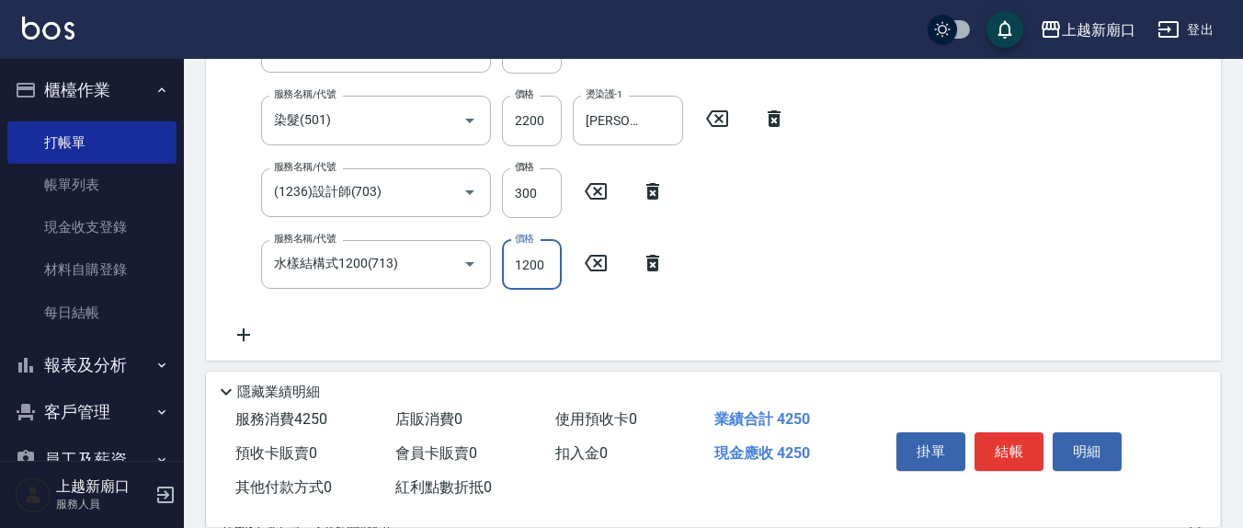
scroll to position [367, 0]
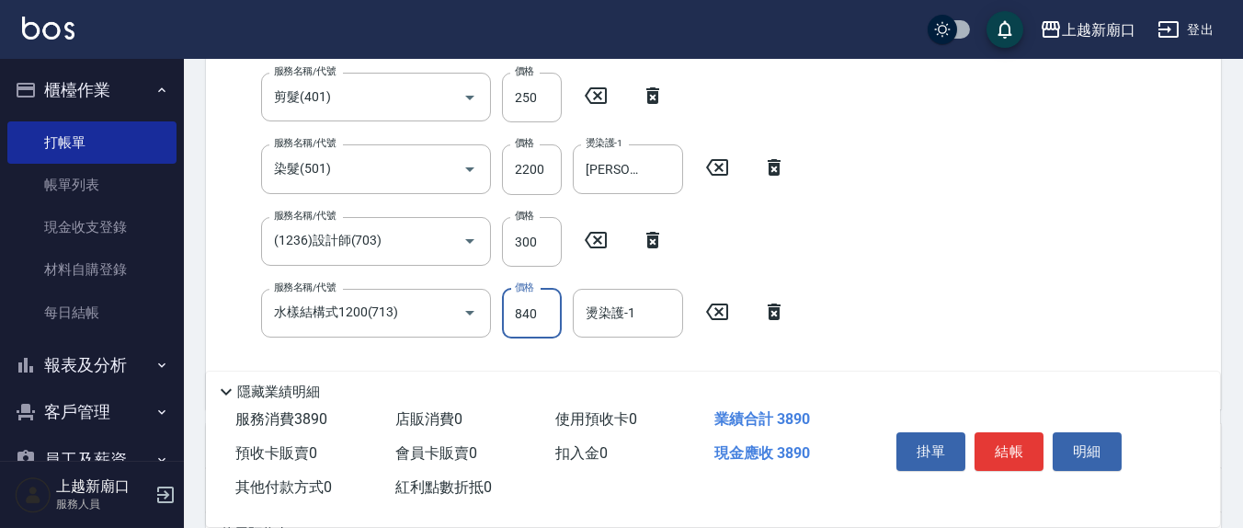
type input "840"
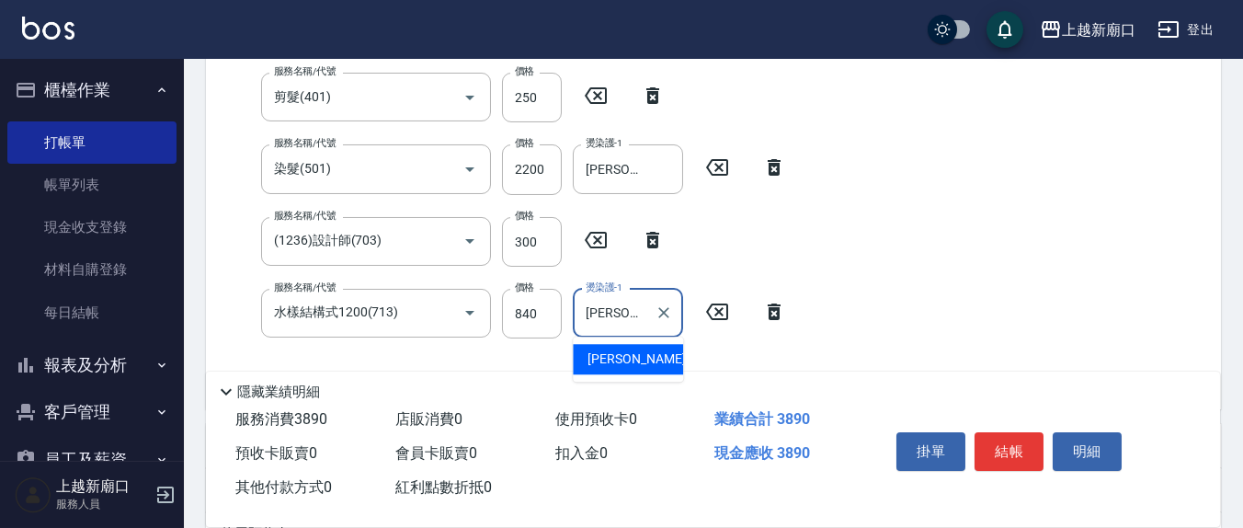
type input "[PERSON_NAME]-21"
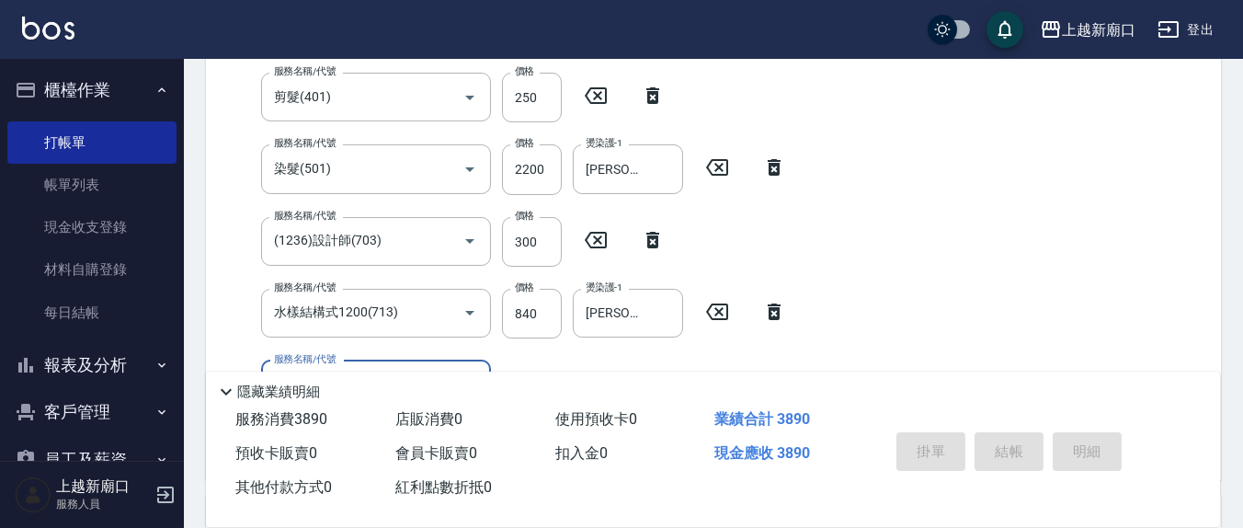
type input "[DATE] 15:48"
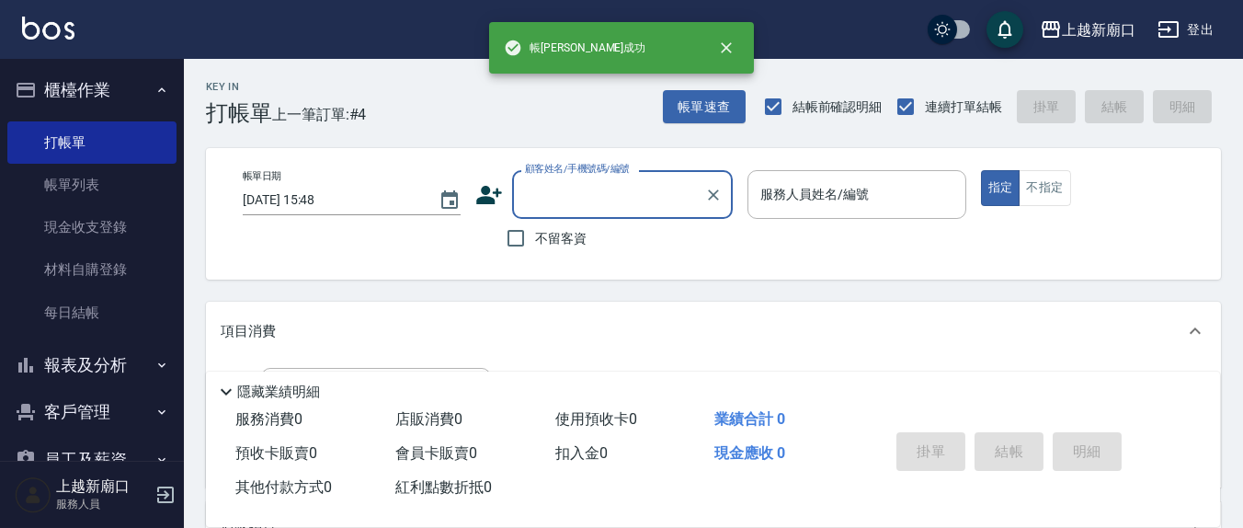
scroll to position [0, 0]
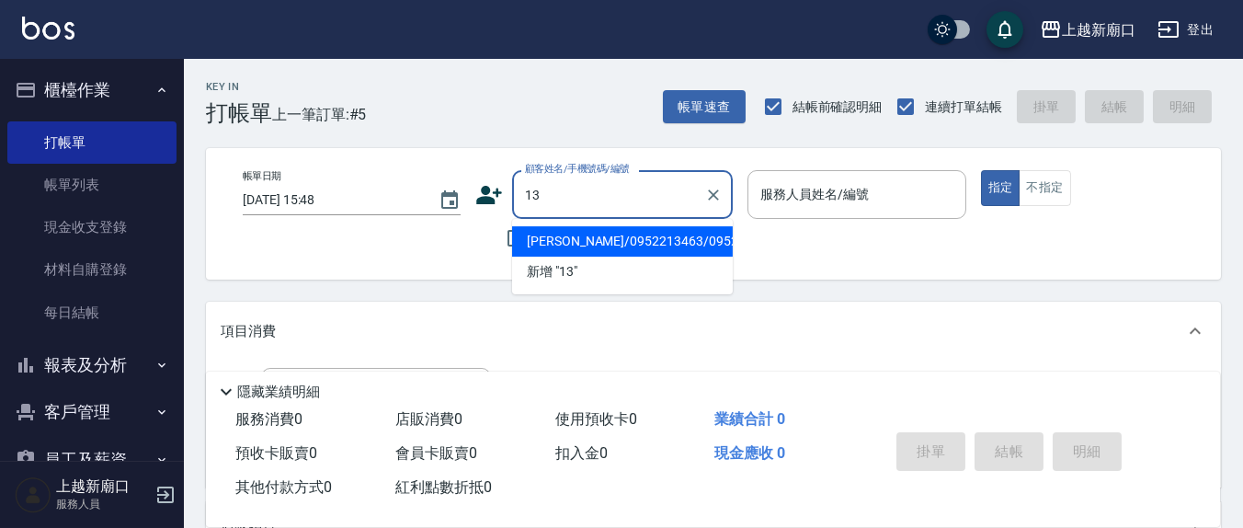
click at [981, 170] on button "指定" at bounding box center [1001, 188] width 40 height 36
type input "[PERSON_NAME]/0952213463/0952213463"
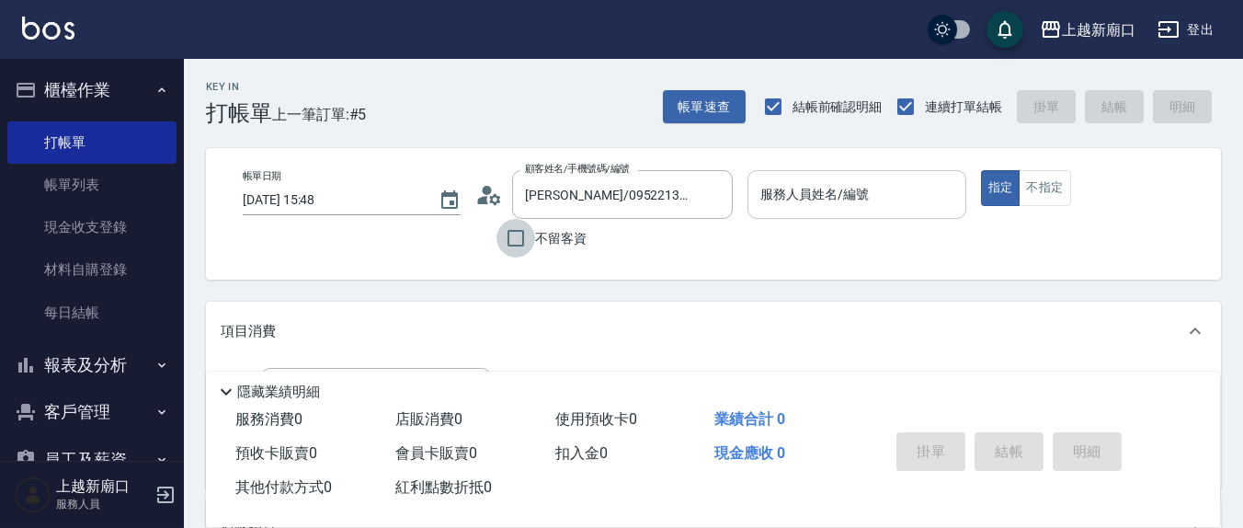
drag, startPoint x: 516, startPoint y: 236, endPoint x: 800, endPoint y: 216, distance: 284.9
click at [520, 237] on input "不留客資" at bounding box center [516, 238] width 39 height 39
checkbox input "true"
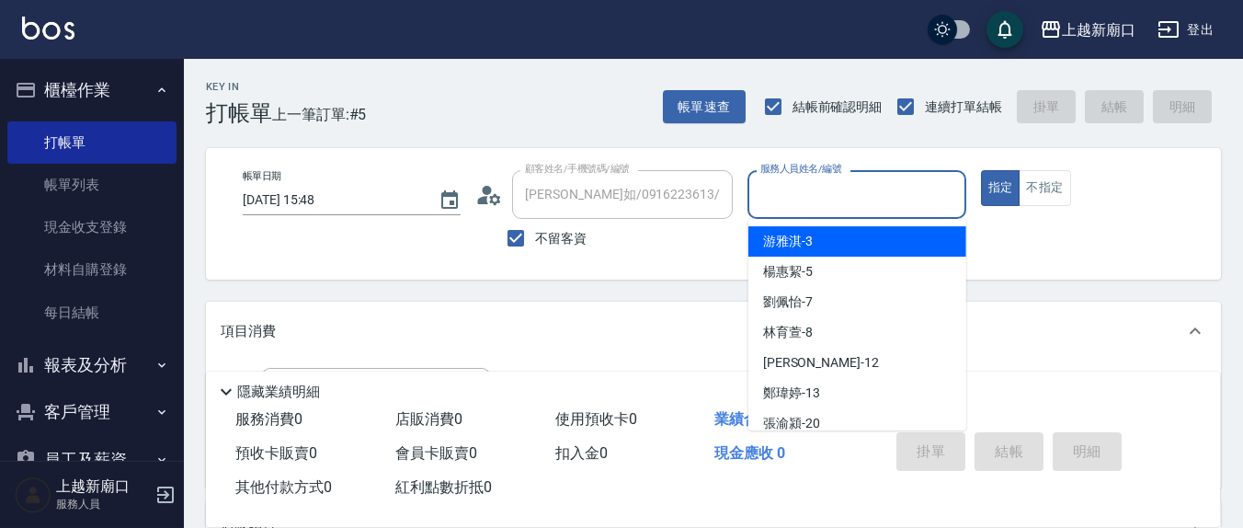
click at [813, 200] on input "服務人員姓名/編號" at bounding box center [856, 194] width 201 height 32
type input "[PERSON_NAME]/0970225602/"
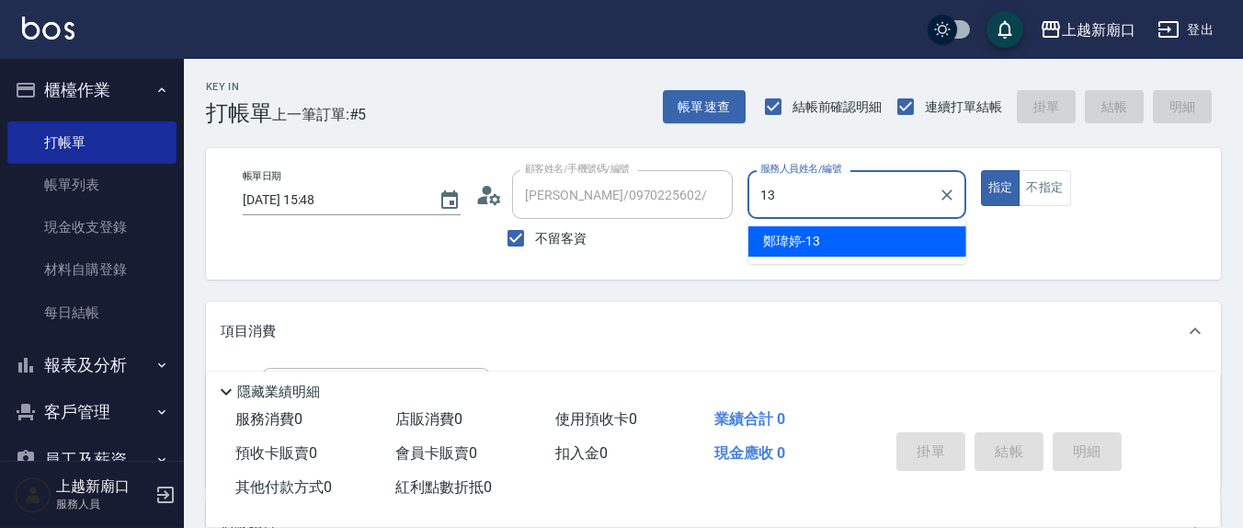
type input "鄭瑋婷-13"
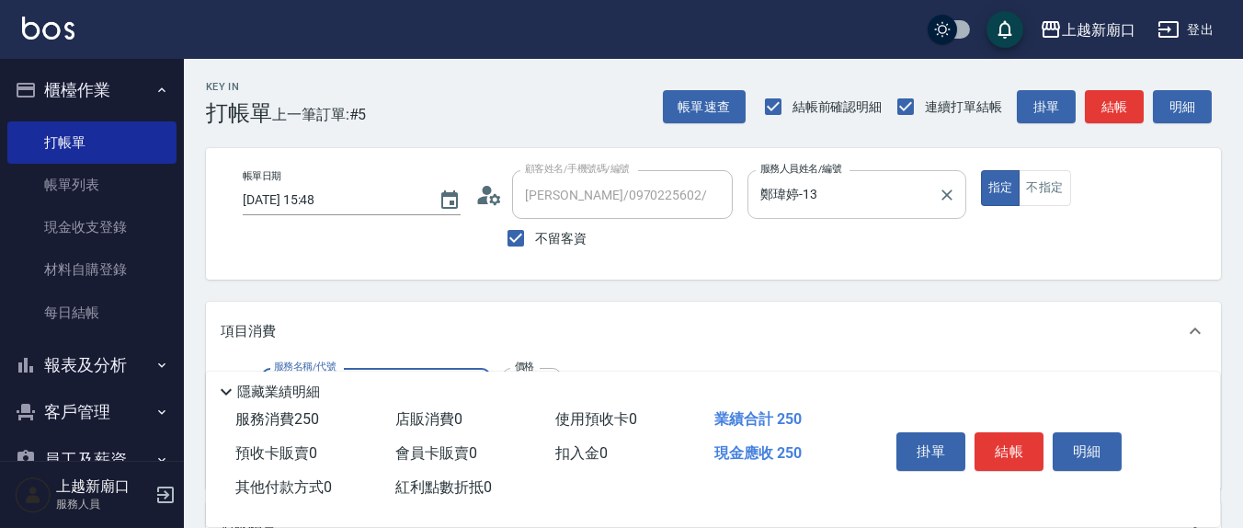
type input "洗髮(201)"
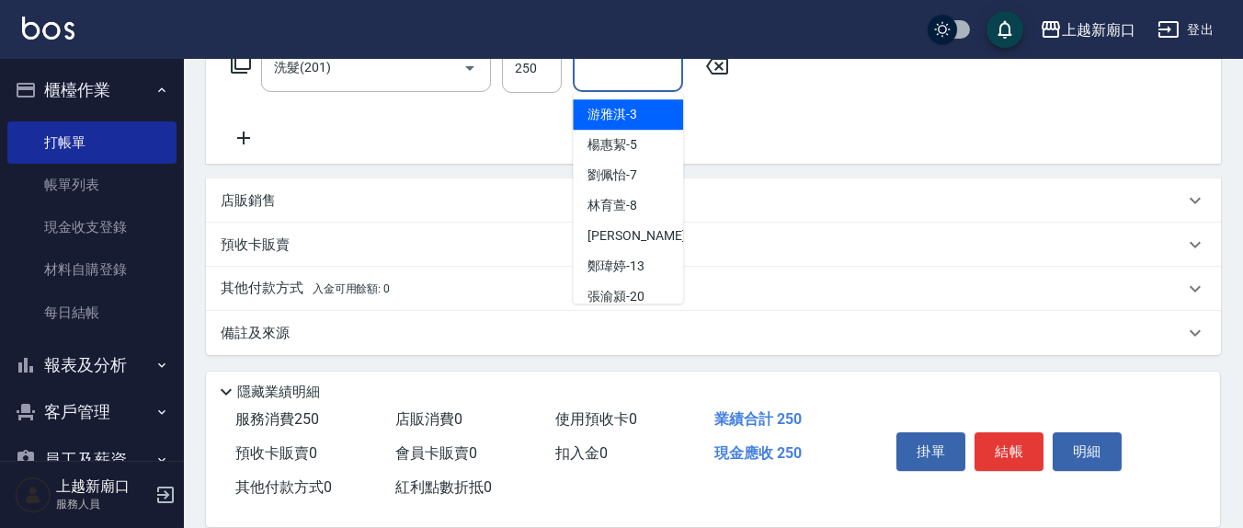
click at [645, 70] on input "洗-1" at bounding box center [628, 67] width 94 height 32
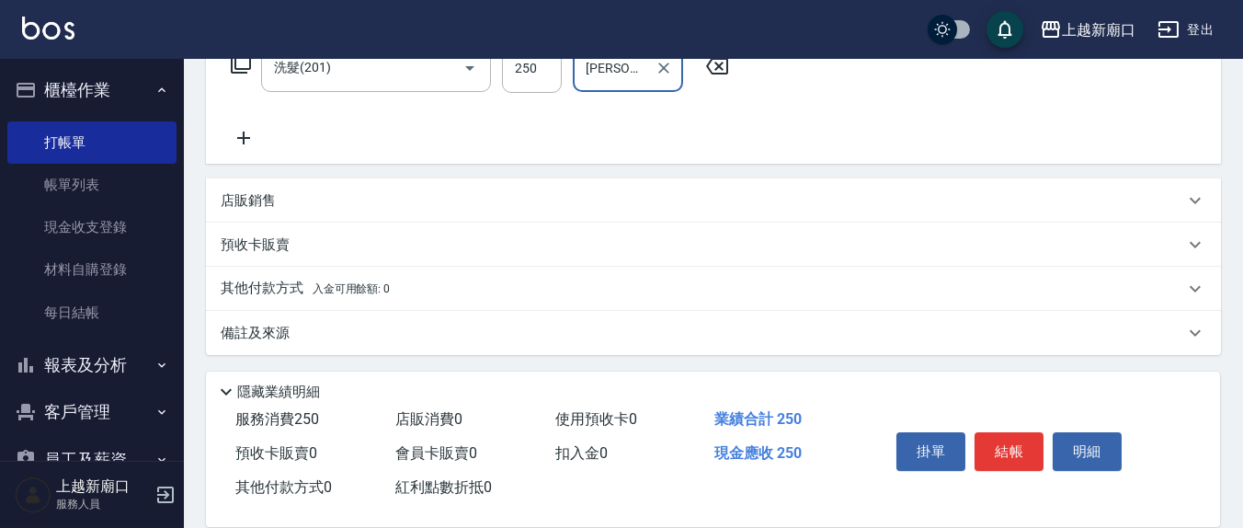
type input "[PERSON_NAME]-22"
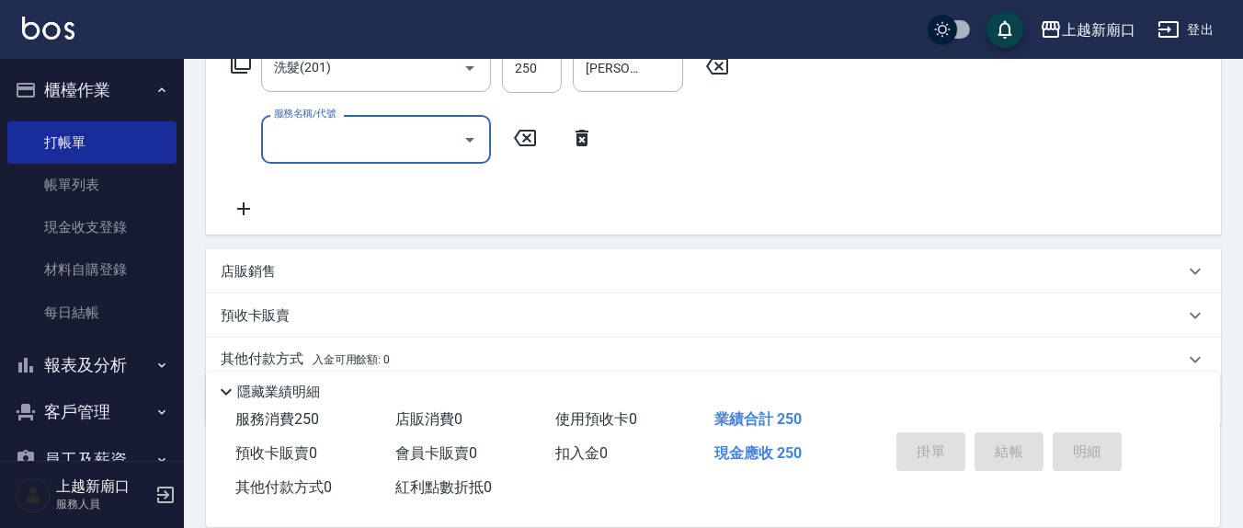
type input "[DATE] 15:49"
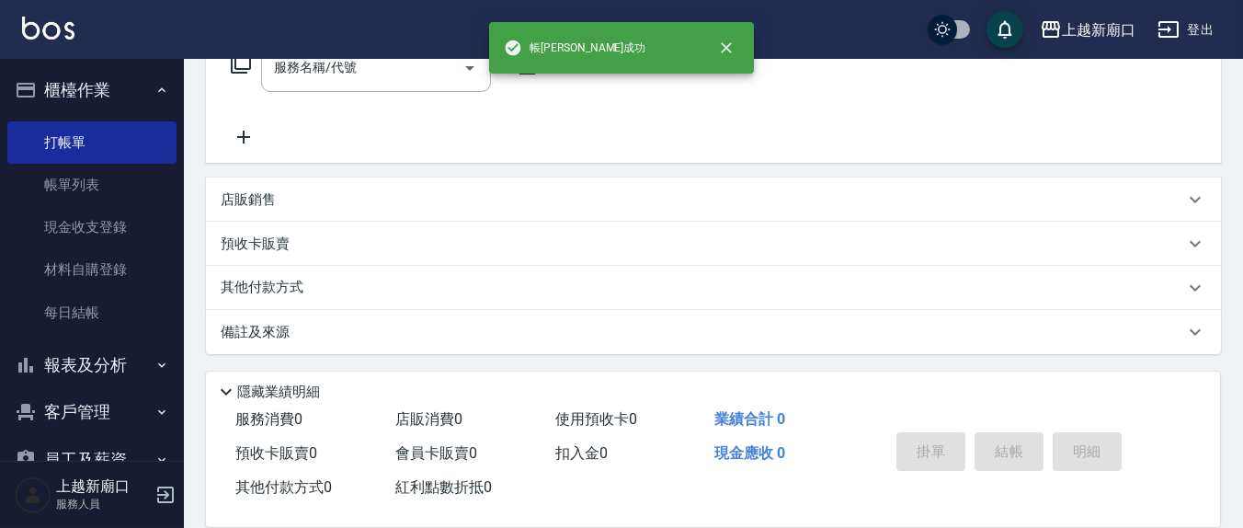
scroll to position [0, 0]
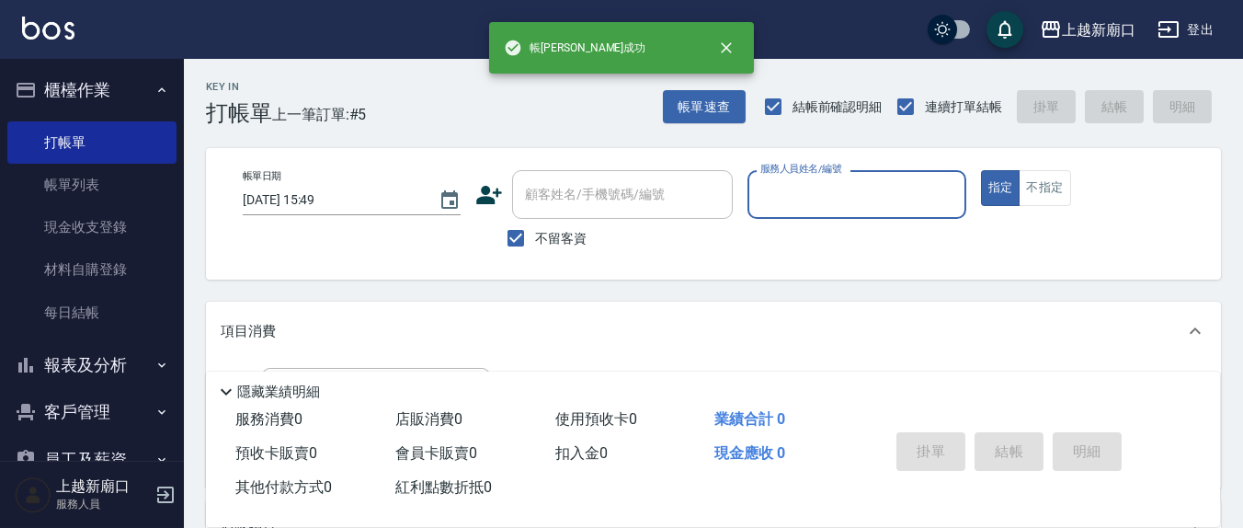
click at [981, 170] on button "指定" at bounding box center [1001, 188] width 40 height 36
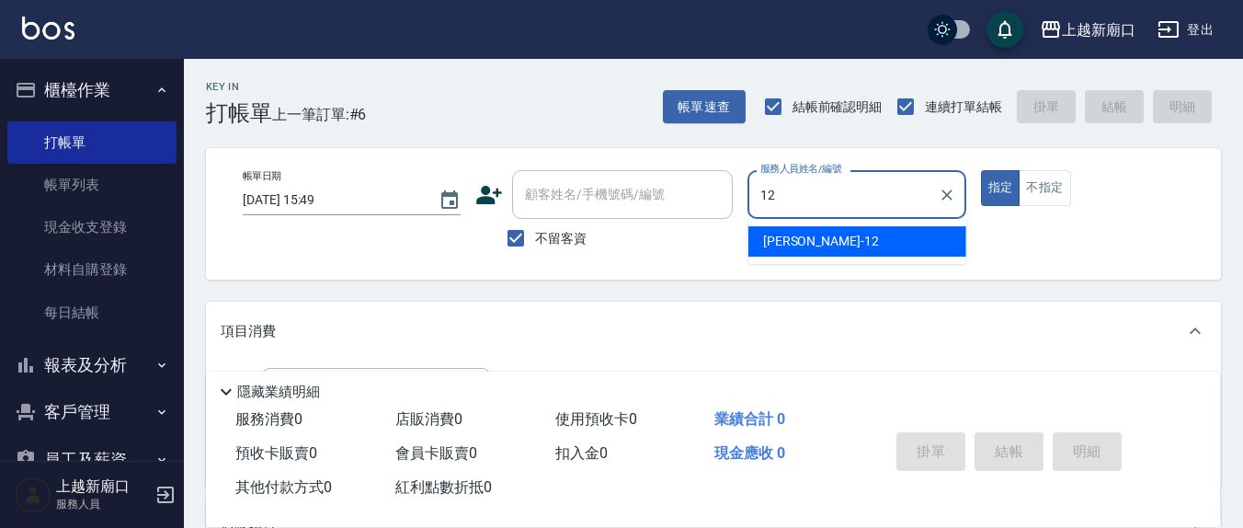
type input "[PERSON_NAME]-12"
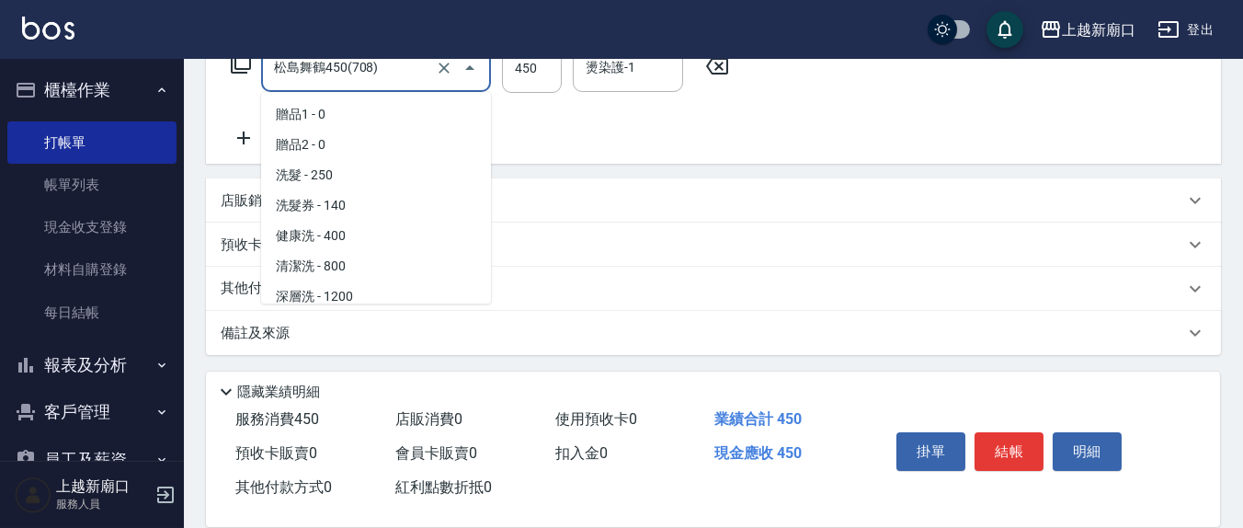
scroll to position [949, 0]
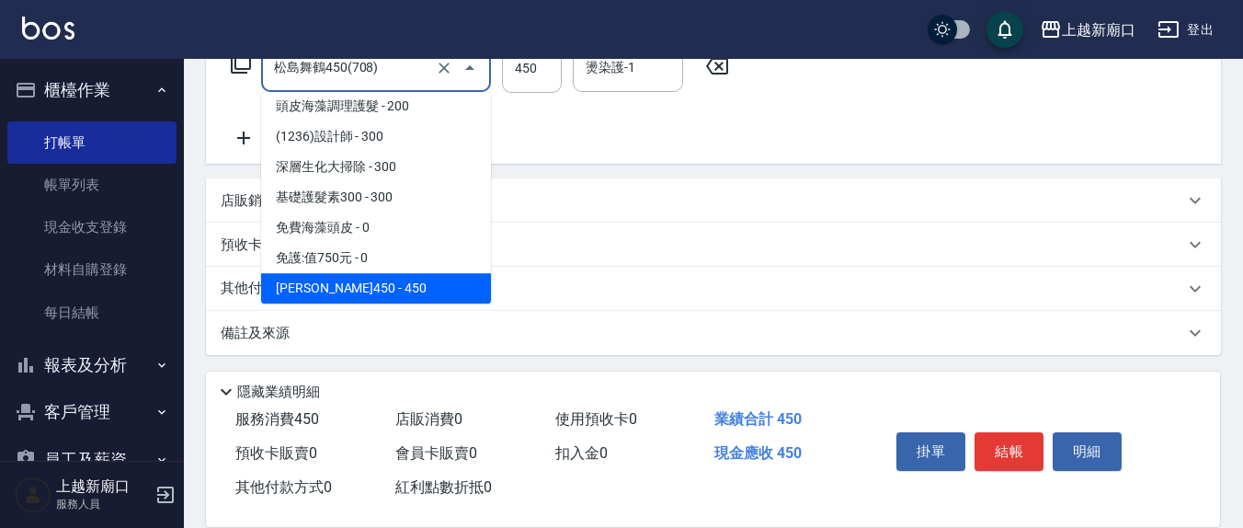
click at [394, 69] on input "松島舞鶴450(708)" at bounding box center [350, 67] width 162 height 32
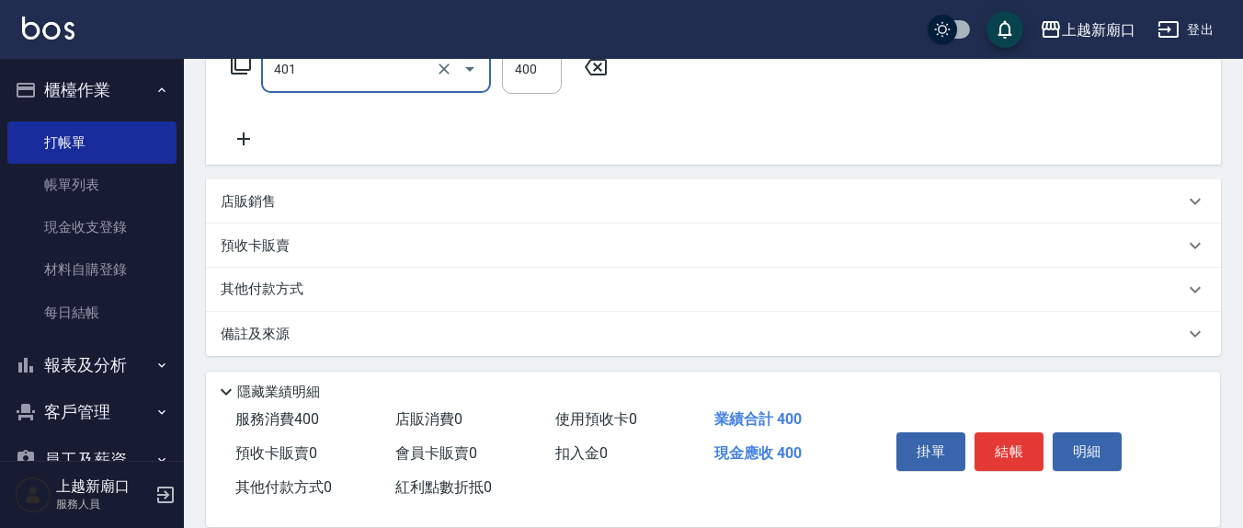
scroll to position [325, 0]
type input "剪髮(401)"
type input "450"
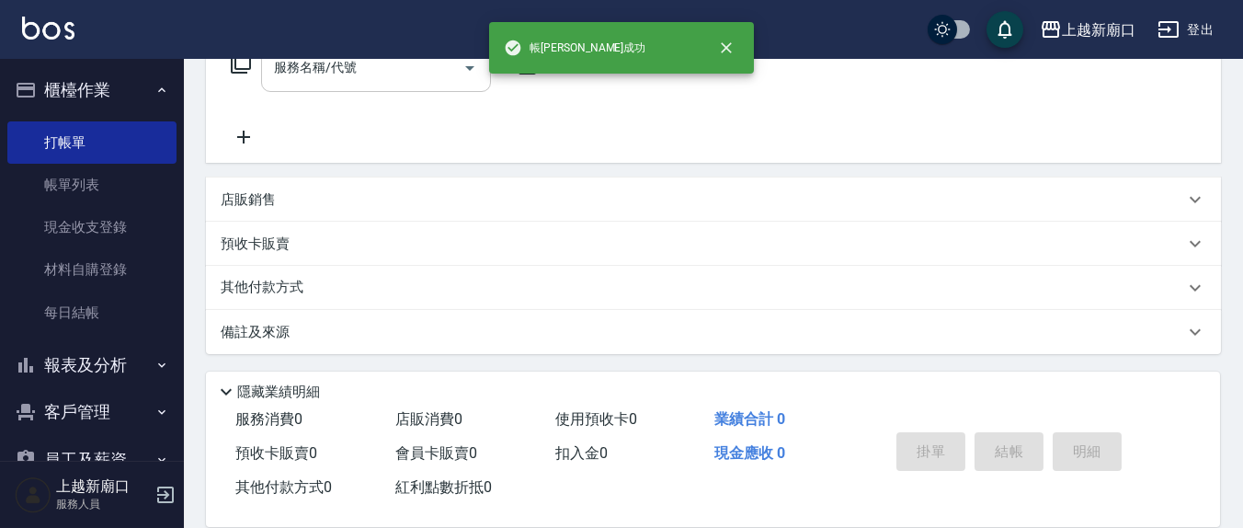
scroll to position [0, 0]
